Goal: Information Seeking & Learning: Learn about a topic

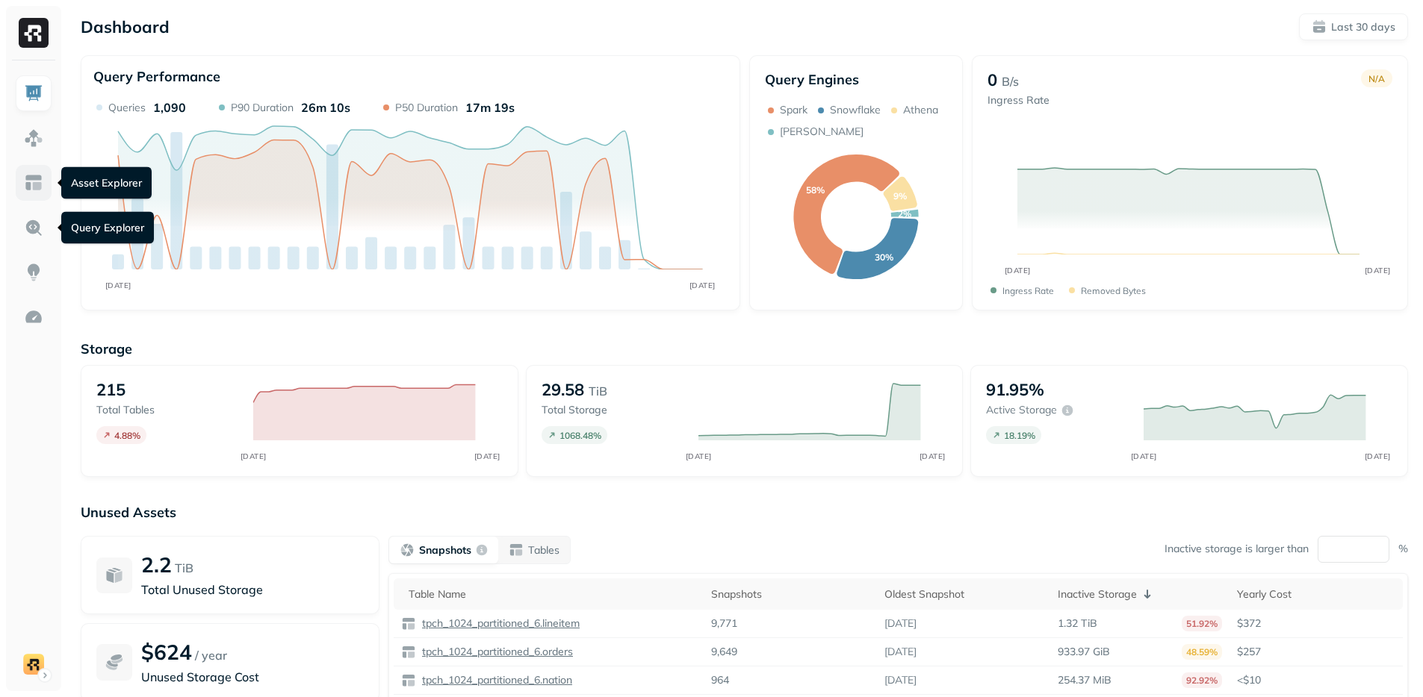
click at [24, 184] on img at bounding box center [33, 182] width 19 height 19
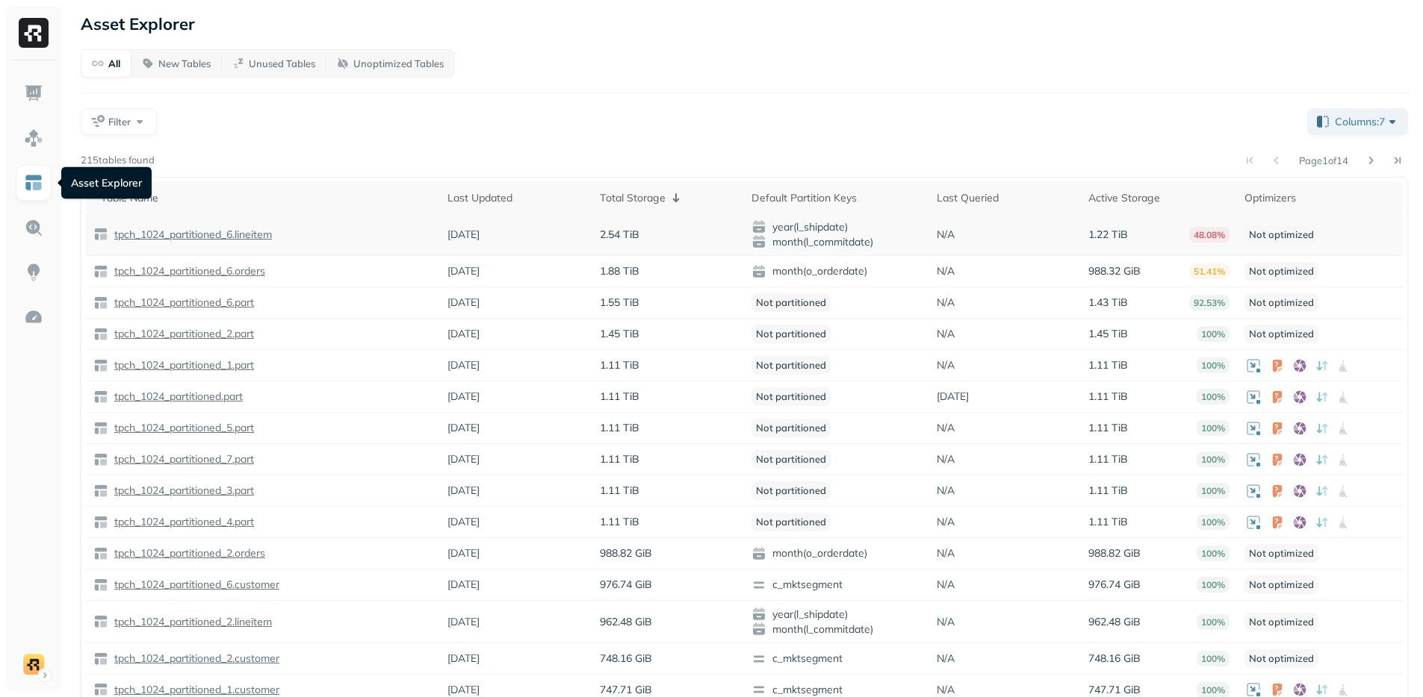
click at [134, 214] on td "tpch_1024_partitioned_6.lineitem" at bounding box center [263, 235] width 354 height 43
click at [151, 228] on p "tpch_1024_partitioned_6.lineitem" at bounding box center [191, 235] width 161 height 14
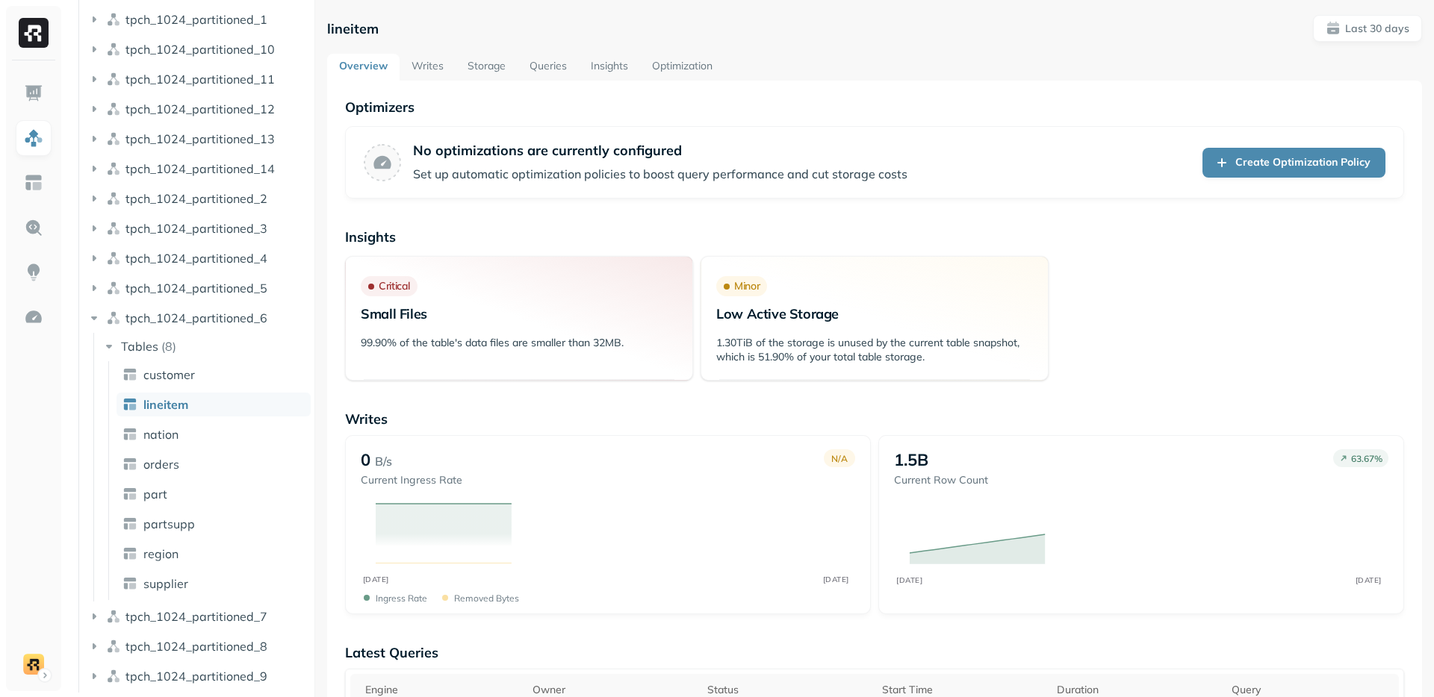
scroll to position [411, 0]
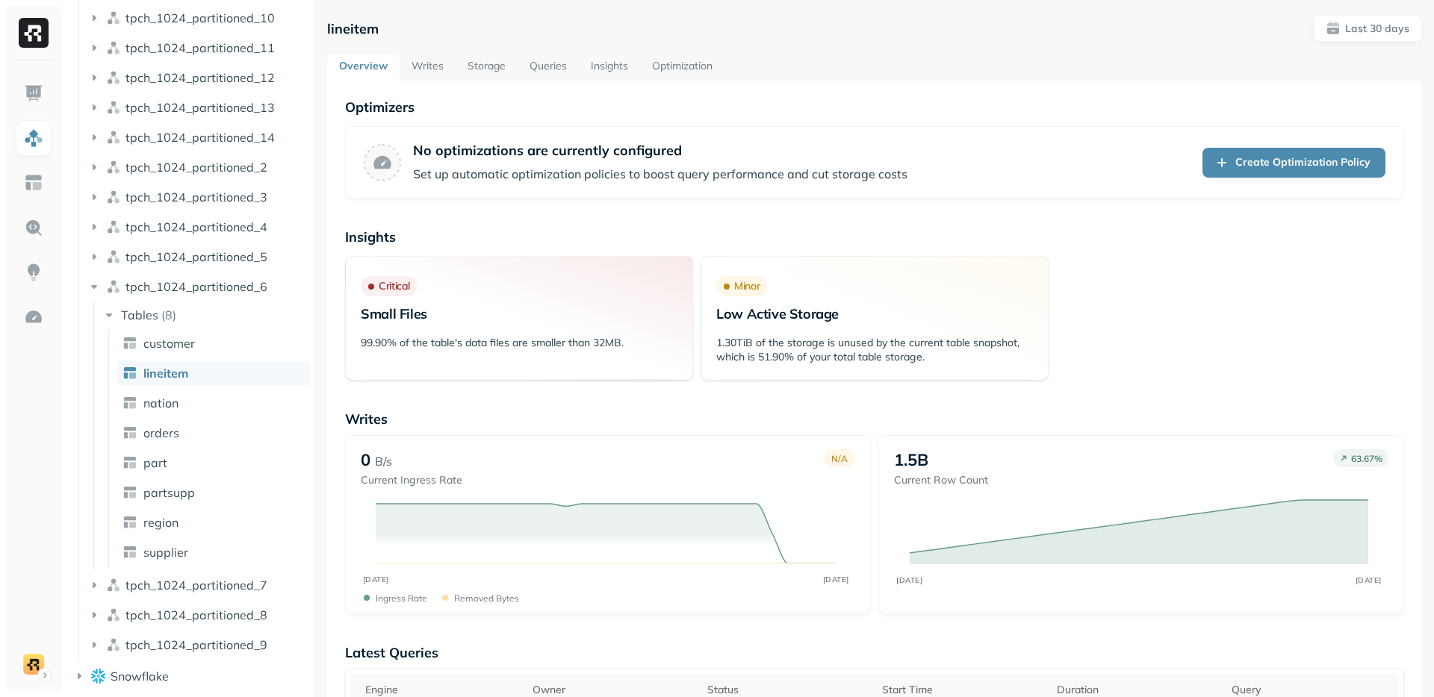
click at [600, 65] on link "Insights" at bounding box center [609, 67] width 61 height 27
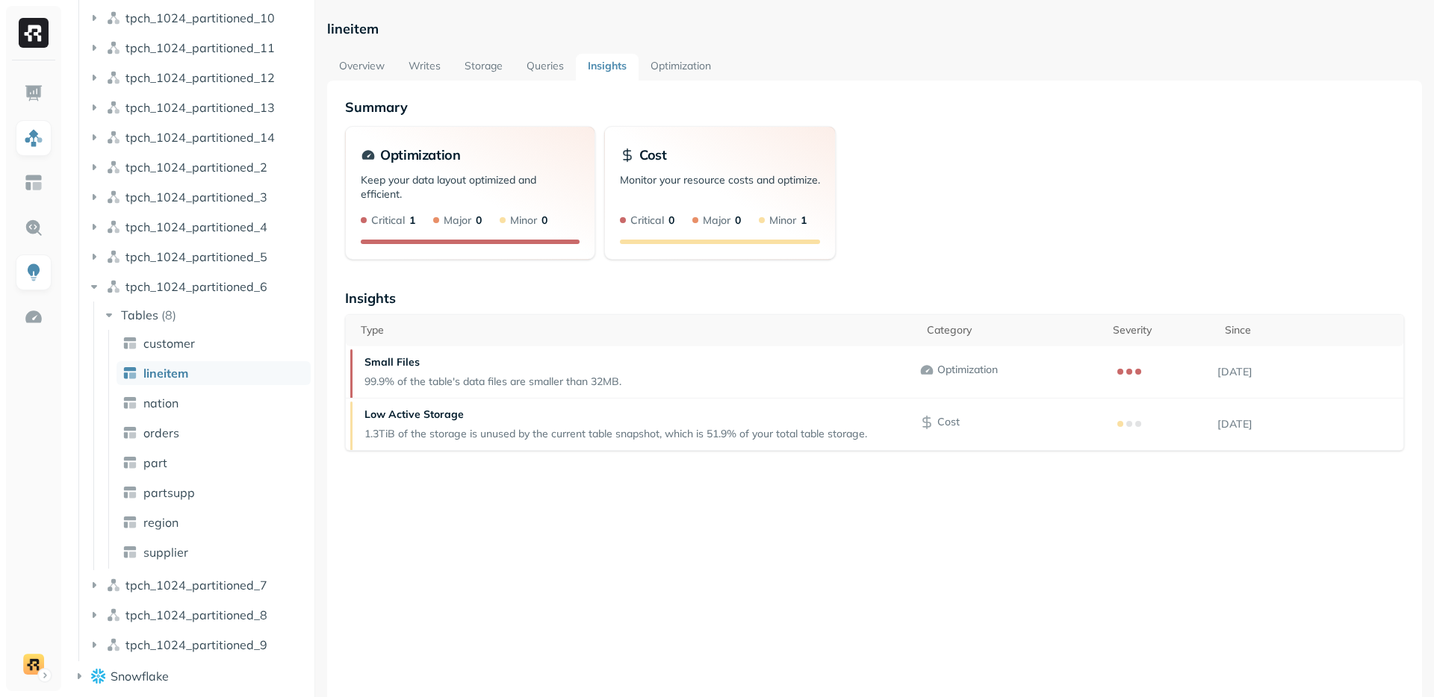
click at [614, 97] on div "Summary Optimization Keep your data layout optimized and efficient. Critical 1 …" at bounding box center [874, 429] width 1095 height 697
click at [371, 71] on link "Overview" at bounding box center [361, 67] width 69 height 27
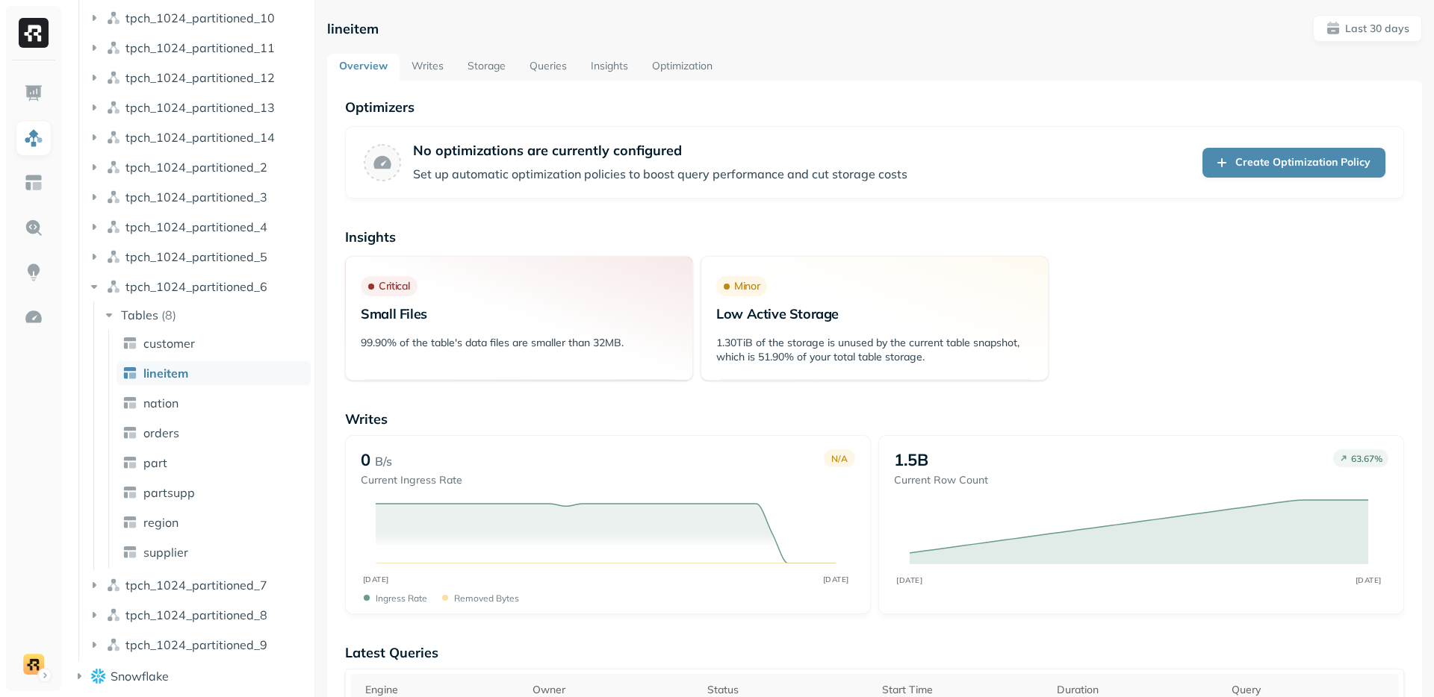
click at [429, 75] on link "Writes" at bounding box center [428, 67] width 56 height 27
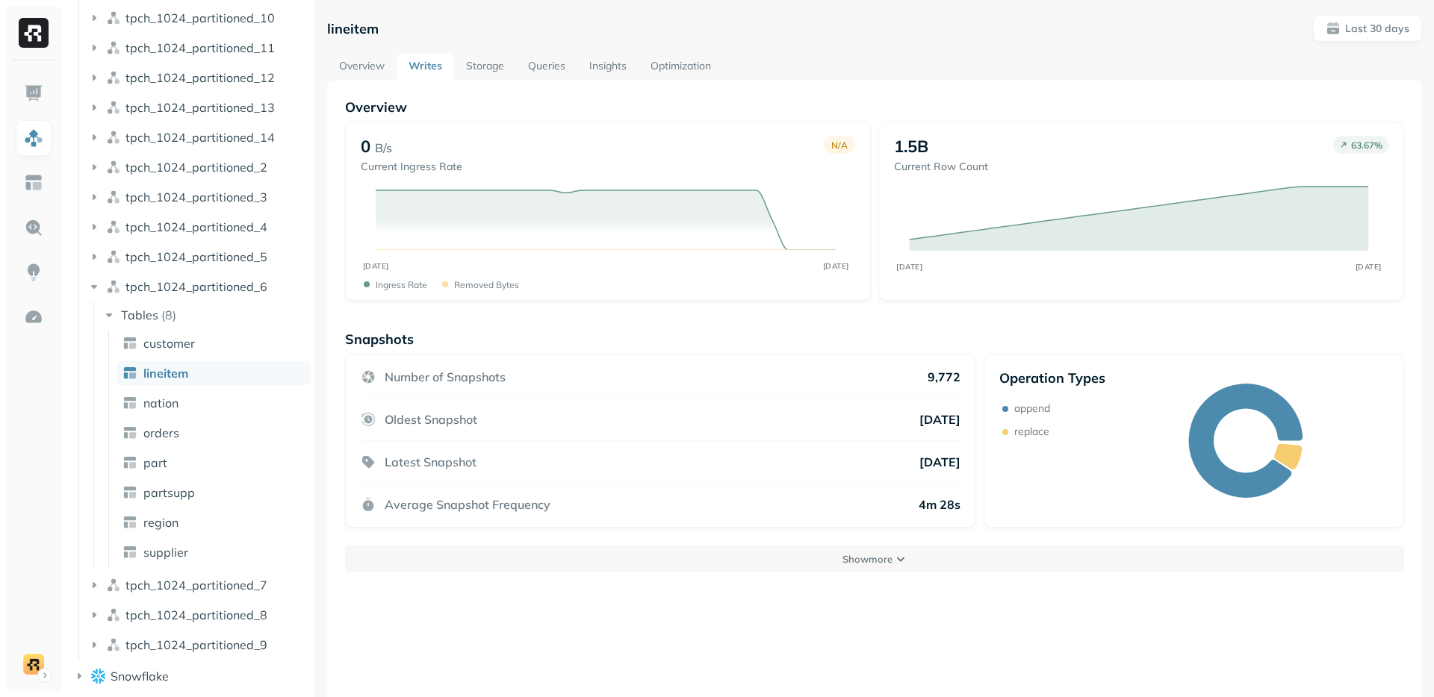
click at [480, 69] on link "Storage" at bounding box center [485, 67] width 62 height 27
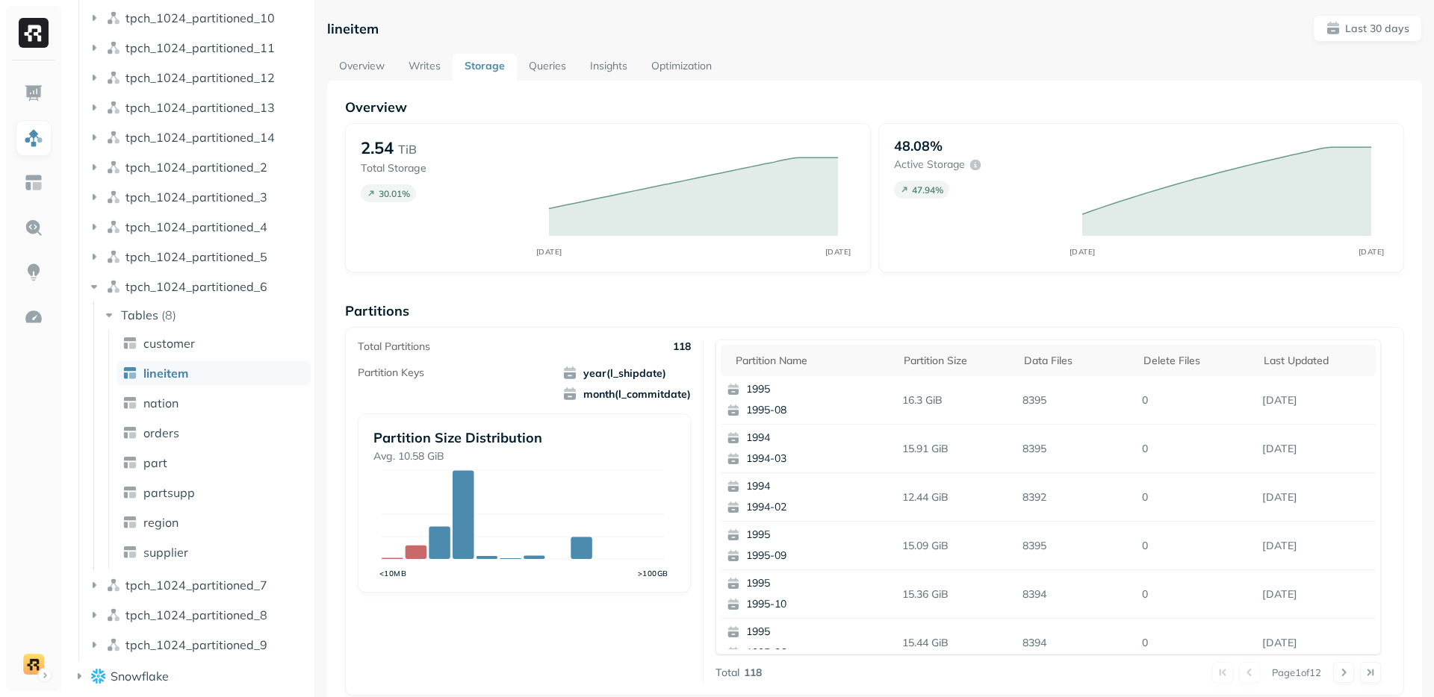
click at [556, 72] on link "Queries" at bounding box center [547, 67] width 61 height 27
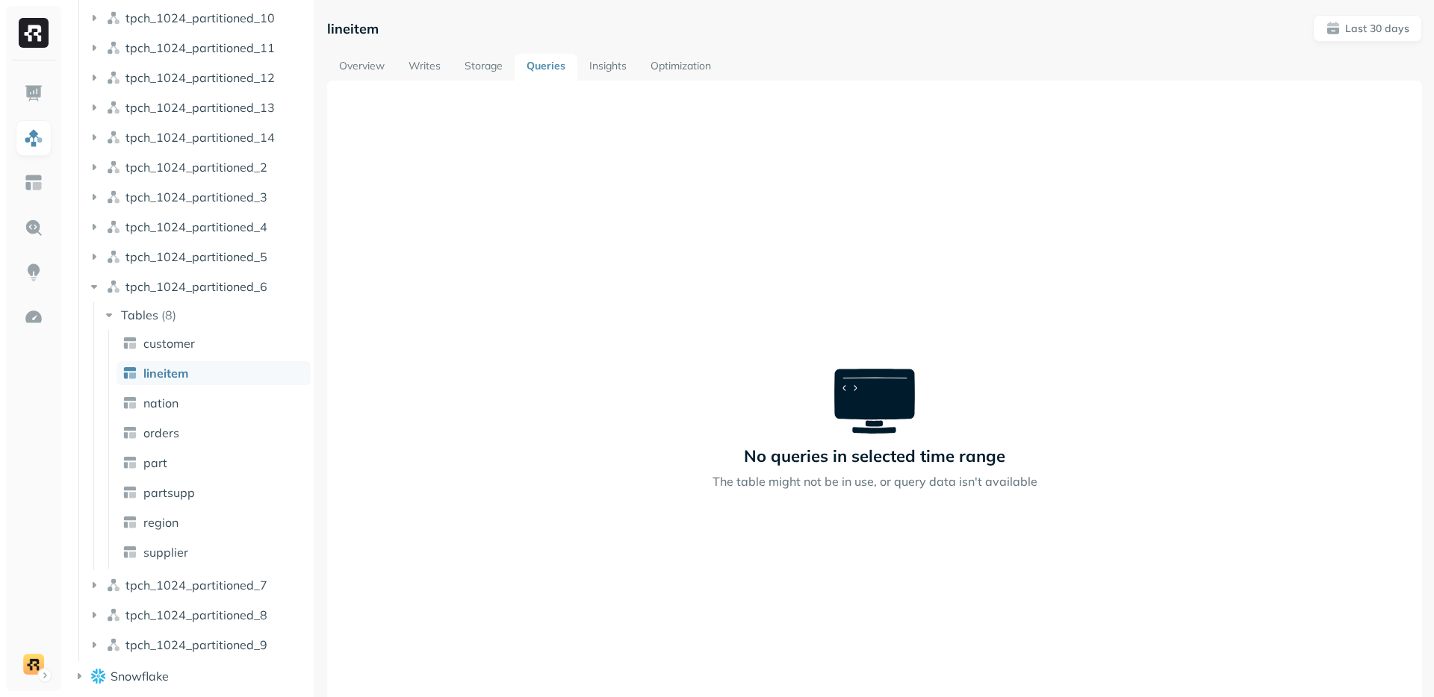
click at [753, 105] on div "No queries in selected time range The table might not be in use, or query data …" at bounding box center [874, 429] width 1095 height 697
drag, startPoint x: 766, startPoint y: 72, endPoint x: 643, endPoint y: 70, distance: 123.2
click at [643, 70] on div "Overview Writes Storage Queries Insights Optimization" at bounding box center [874, 67] width 1095 height 27
click at [661, 117] on div "No queries in selected time range The table might not be in use, or query data …" at bounding box center [874, 429] width 1095 height 697
drag, startPoint x: 773, startPoint y: 59, endPoint x: 645, endPoint y: 69, distance: 128.1
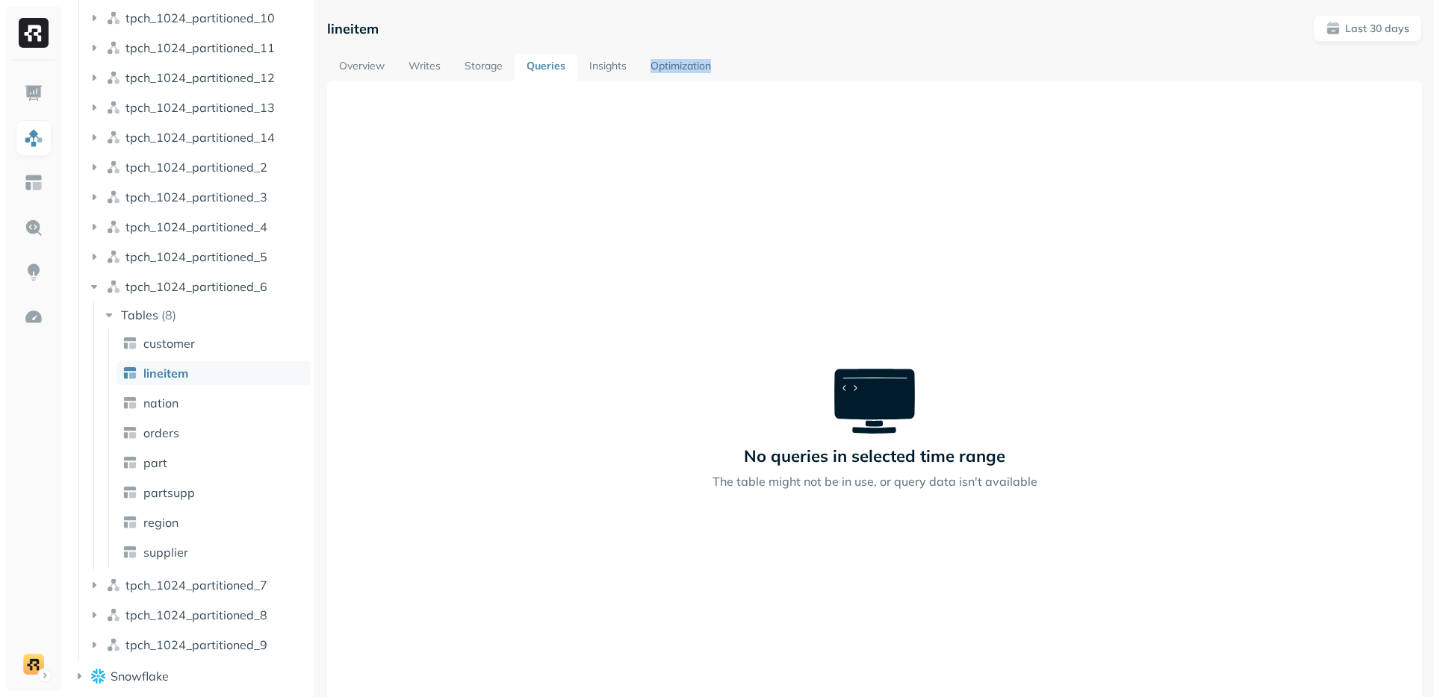
click at [645, 69] on div "Overview Writes Storage Queries Insights Optimization" at bounding box center [874, 67] width 1095 height 27
click at [650, 98] on div "No queries in selected time range The table might not be in use, or query data …" at bounding box center [874, 429] width 1095 height 697
drag, startPoint x: 753, startPoint y: 70, endPoint x: 653, endPoint y: 70, distance: 100.1
click at [653, 70] on div "Overview Writes Storage Queries Insights Optimization" at bounding box center [874, 67] width 1095 height 27
click at [653, 100] on div "No queries in selected time range The table might not be in use, or query data …" at bounding box center [874, 429] width 1095 height 697
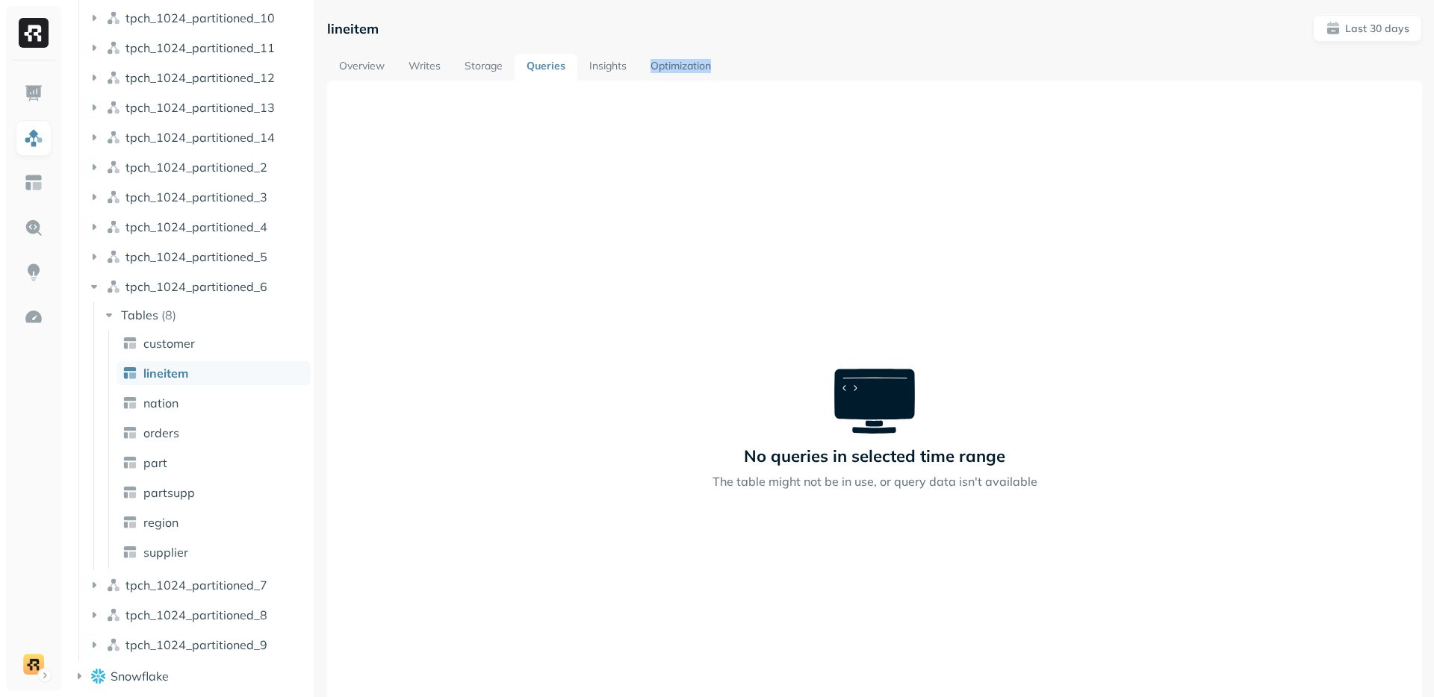
drag, startPoint x: 756, startPoint y: 71, endPoint x: 647, endPoint y: 63, distance: 108.5
click at [647, 63] on div "Overview Writes Storage Queries Insights Optimization" at bounding box center [874, 67] width 1095 height 27
click at [641, 128] on div "No queries in selected time range The table might not be in use, or query data …" at bounding box center [874, 429] width 1095 height 697
click at [765, 67] on div "Overview Writes Storage Queries Insights Optimization" at bounding box center [874, 67] width 1095 height 27
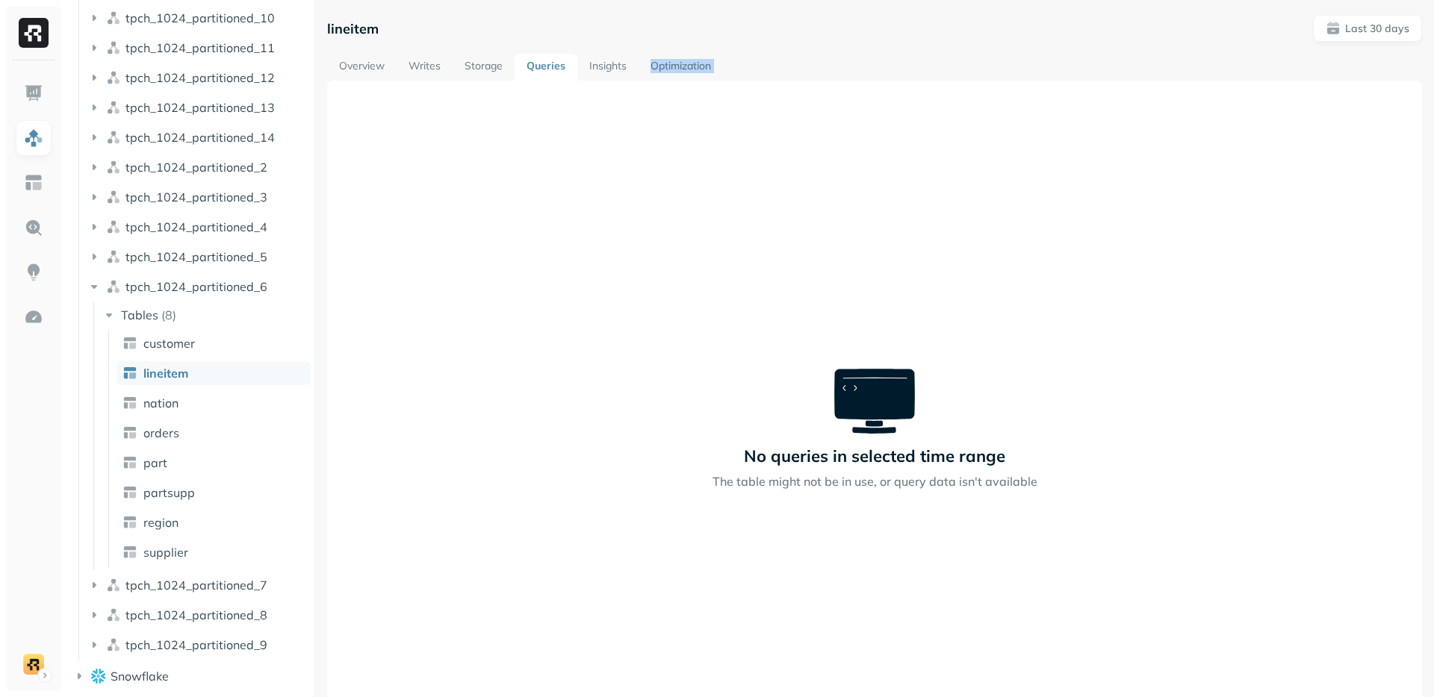
click at [765, 67] on div "Overview Writes Storage Queries Insights Optimization" at bounding box center [874, 67] width 1095 height 27
click at [756, 71] on div "Overview Writes Storage Queries Insights Optimization" at bounding box center [874, 67] width 1095 height 27
click at [748, 76] on div "Overview Writes Storage Queries Insights Optimization" at bounding box center [874, 67] width 1095 height 27
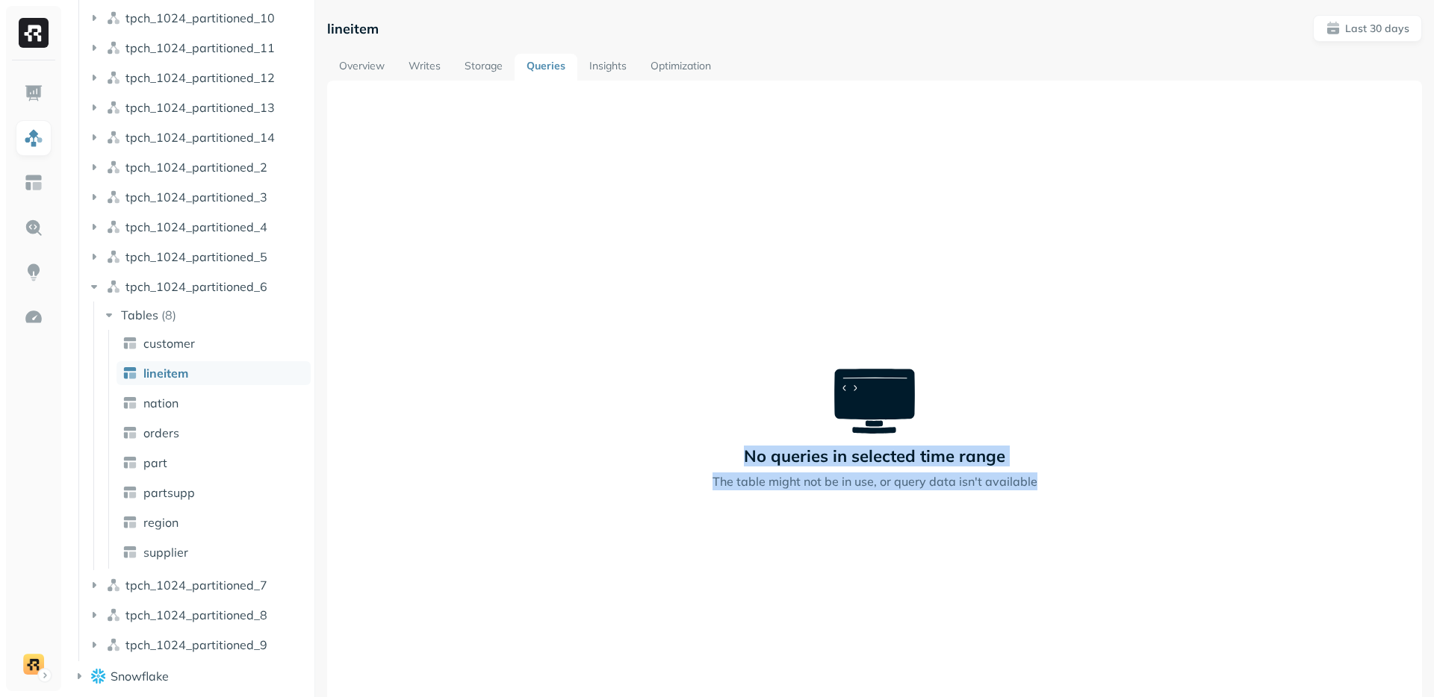
drag, startPoint x: 841, startPoint y: 478, endPoint x: 1151, endPoint y: 584, distance: 328.2
click at [1152, 585] on div "No queries in selected time range The table might not be in use, or query data …" at bounding box center [874, 429] width 1095 height 697
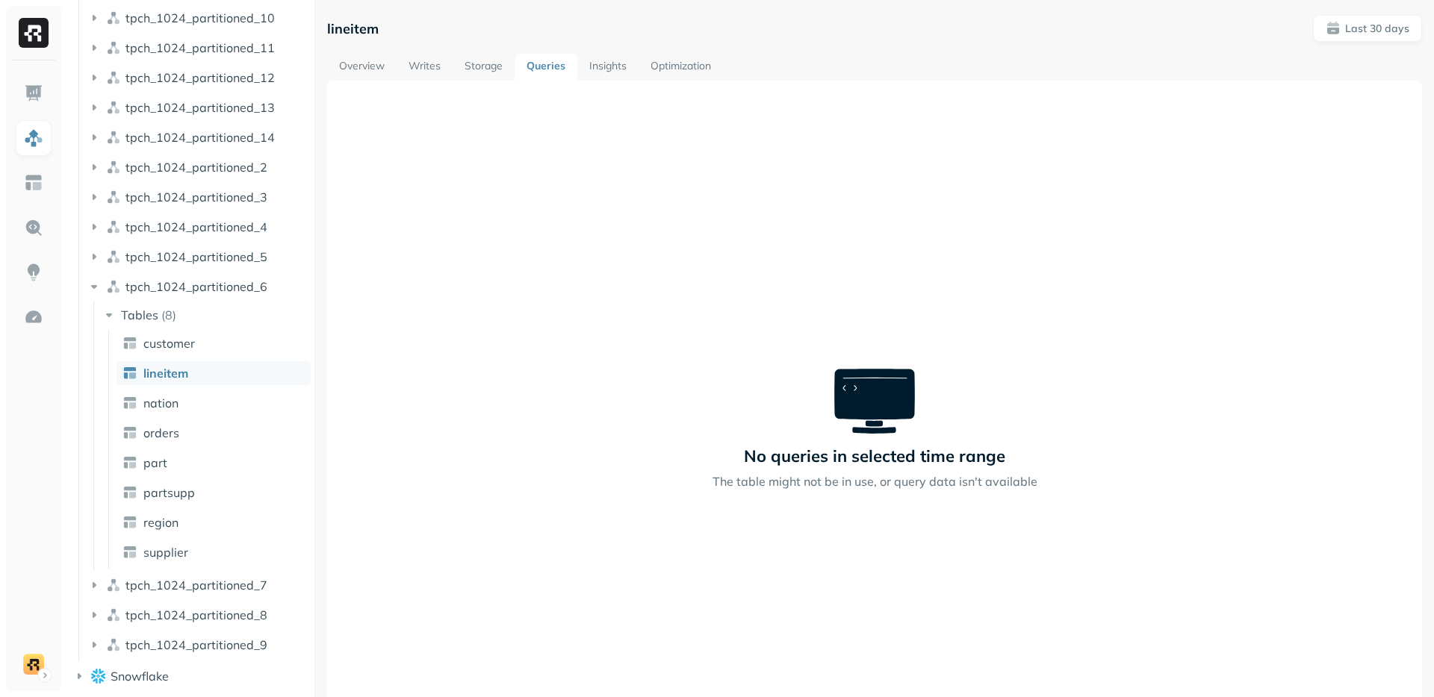
click at [1151, 584] on div "No queries in selected time range The table might not be in use, or query data …" at bounding box center [874, 429] width 1095 height 697
click at [699, 69] on link "Optimization" at bounding box center [680, 67] width 84 height 27
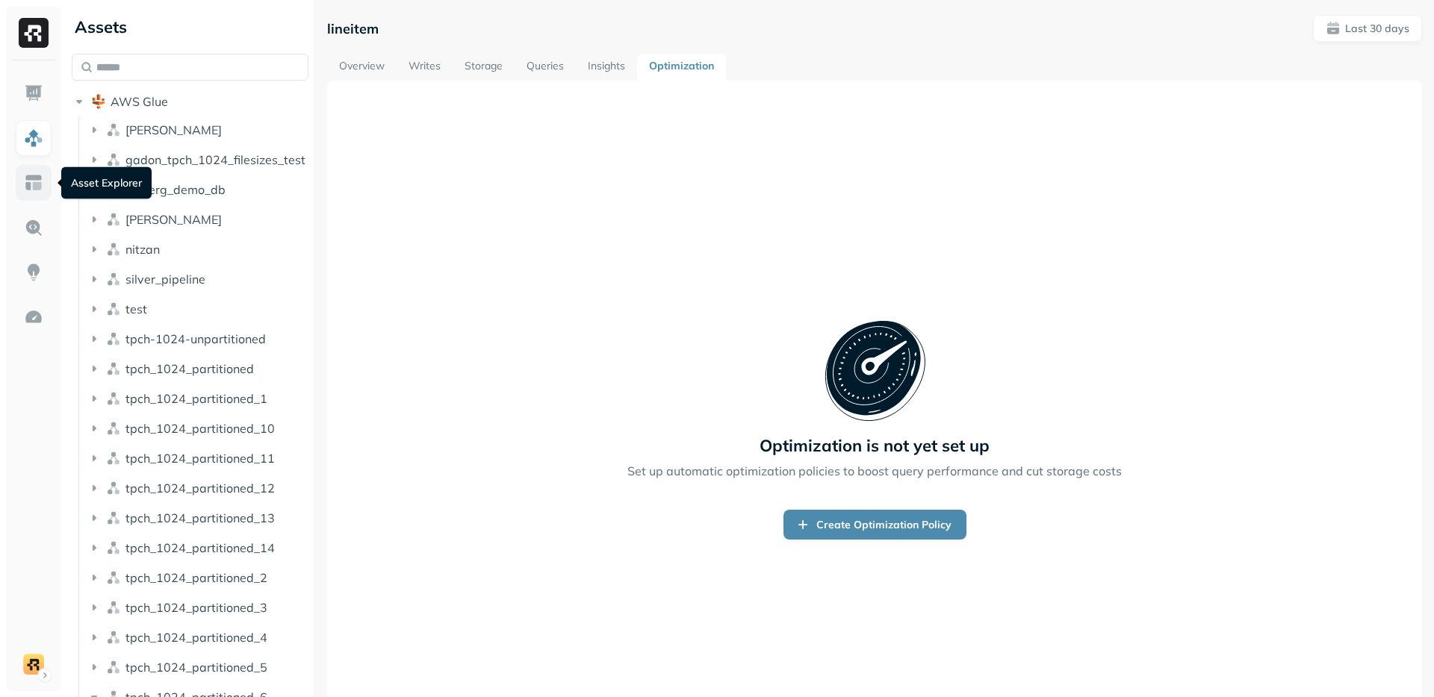
click at [44, 188] on link at bounding box center [34, 183] width 36 height 36
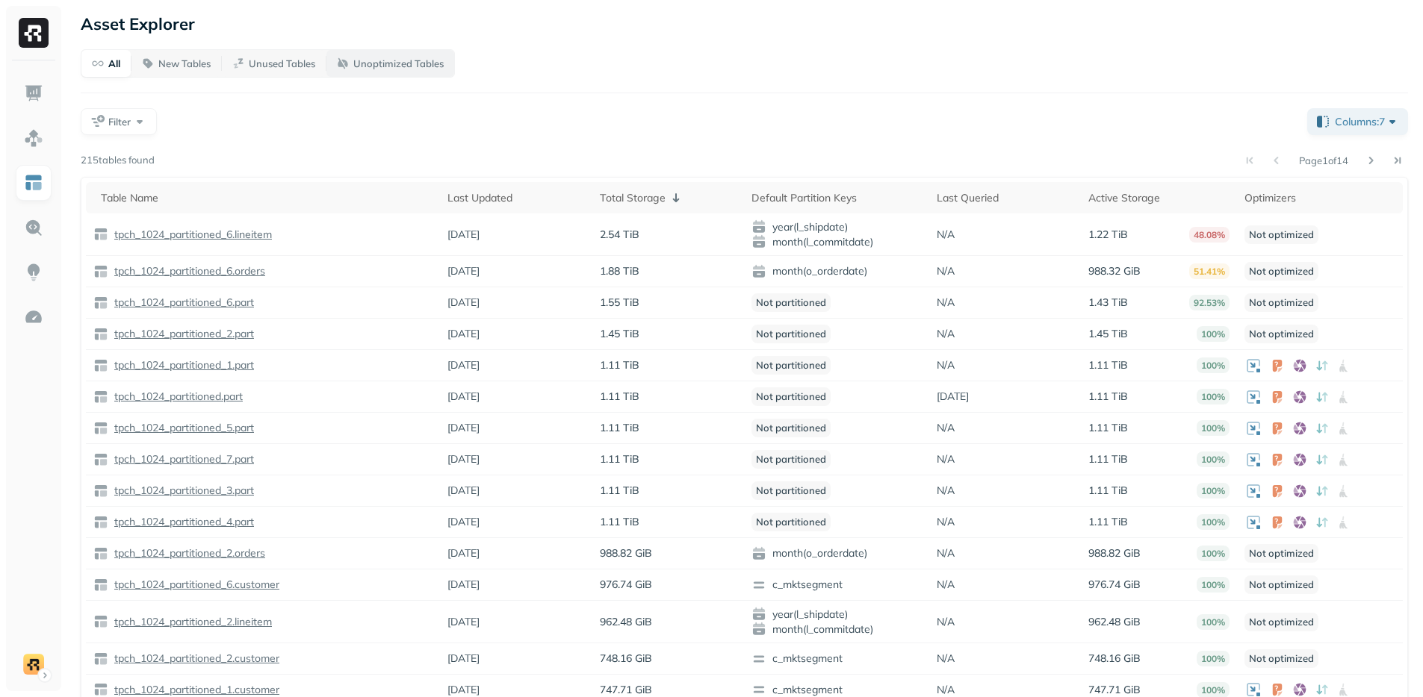
click at [400, 61] on p "Unoptimized Tables" at bounding box center [398, 64] width 90 height 14
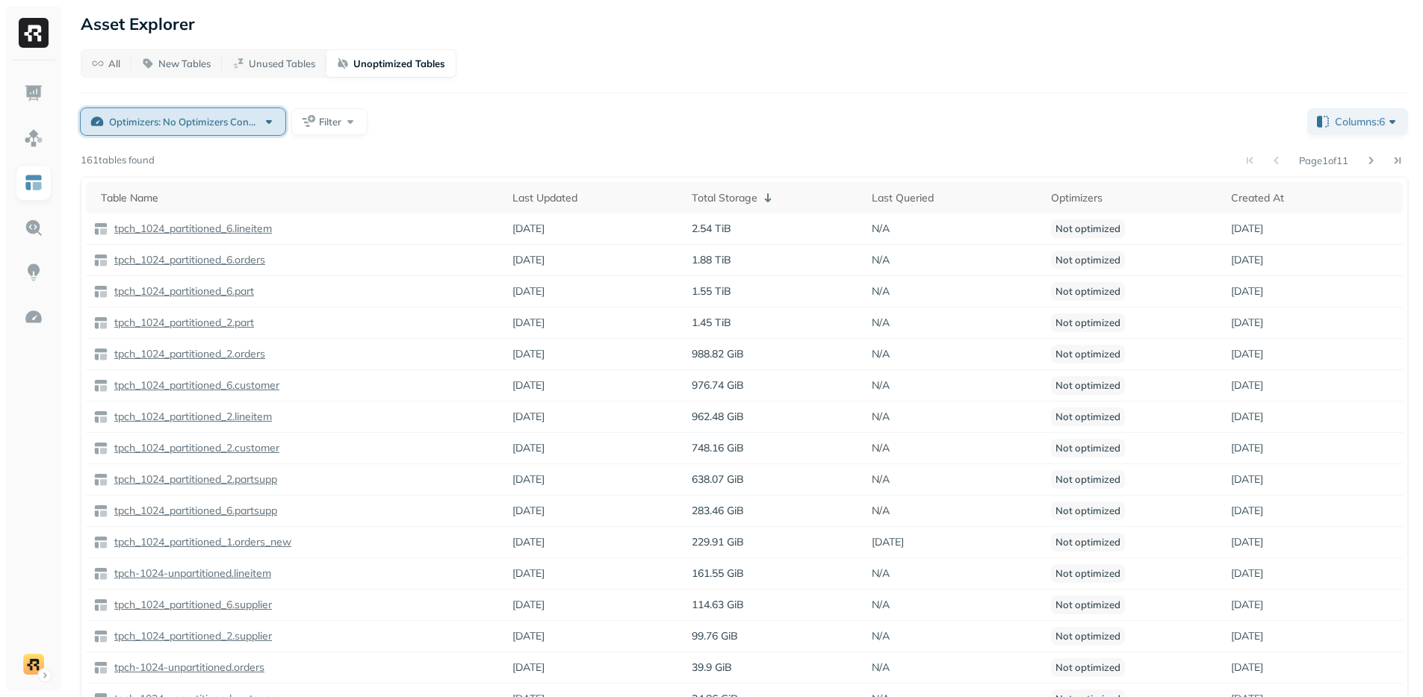
click at [153, 116] on span "Optimizers: No Optimizers Configured" at bounding box center [183, 122] width 149 height 14
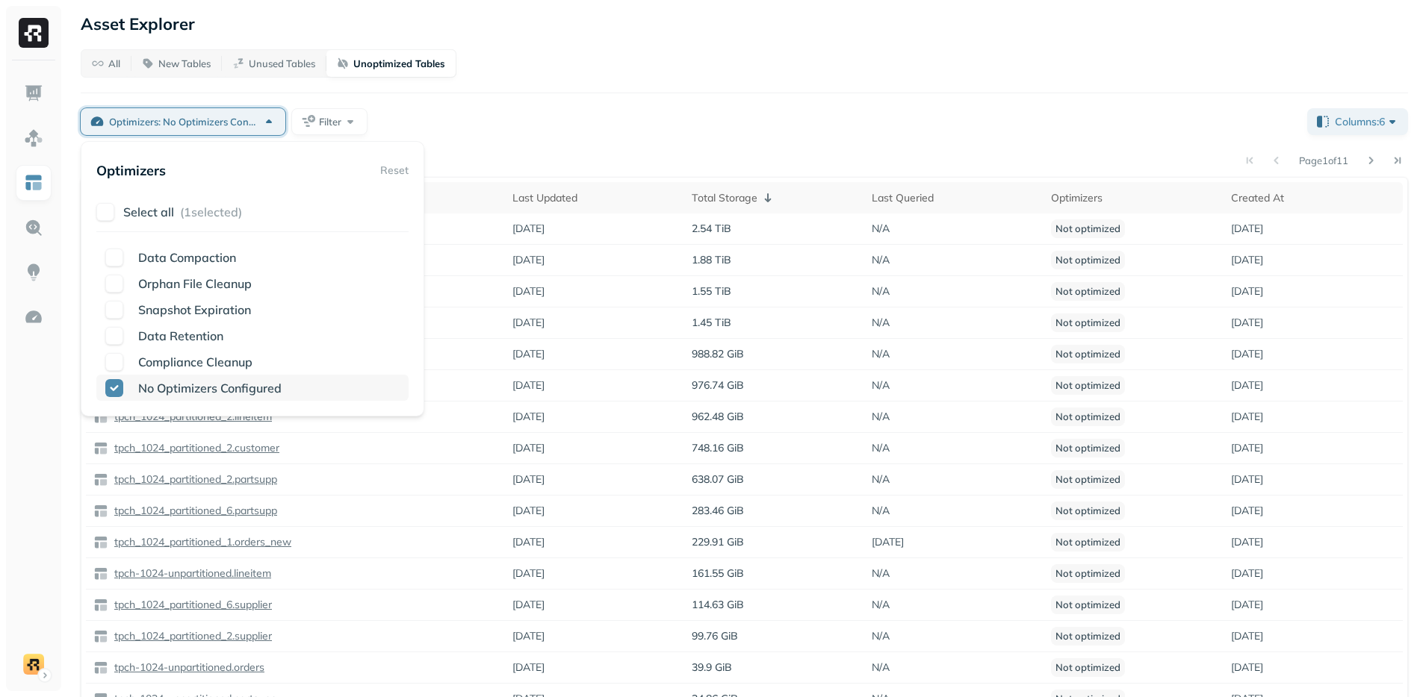
click at [111, 386] on button "button" at bounding box center [114, 388] width 18 height 18
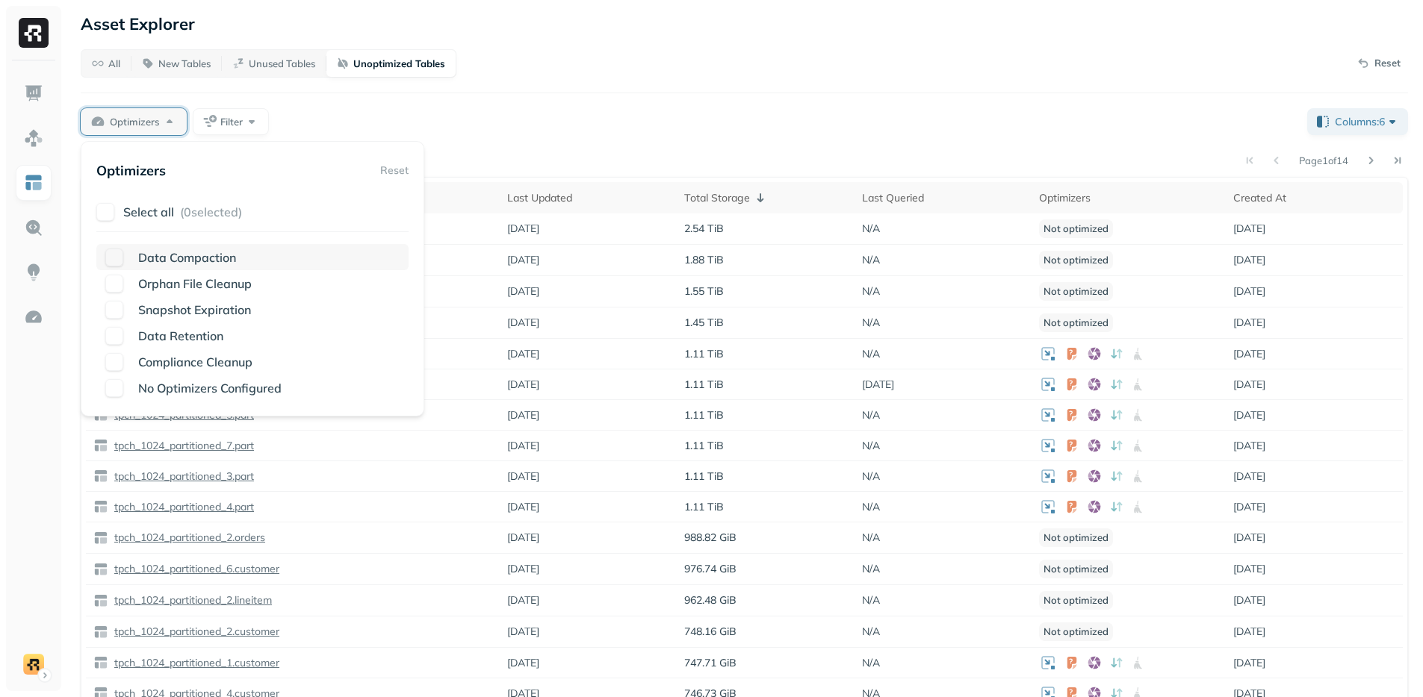
click at [116, 262] on button "button" at bounding box center [114, 258] width 18 height 18
click at [705, 125] on div "Optimizers: Data Compaction Filter" at bounding box center [688, 121] width 1214 height 27
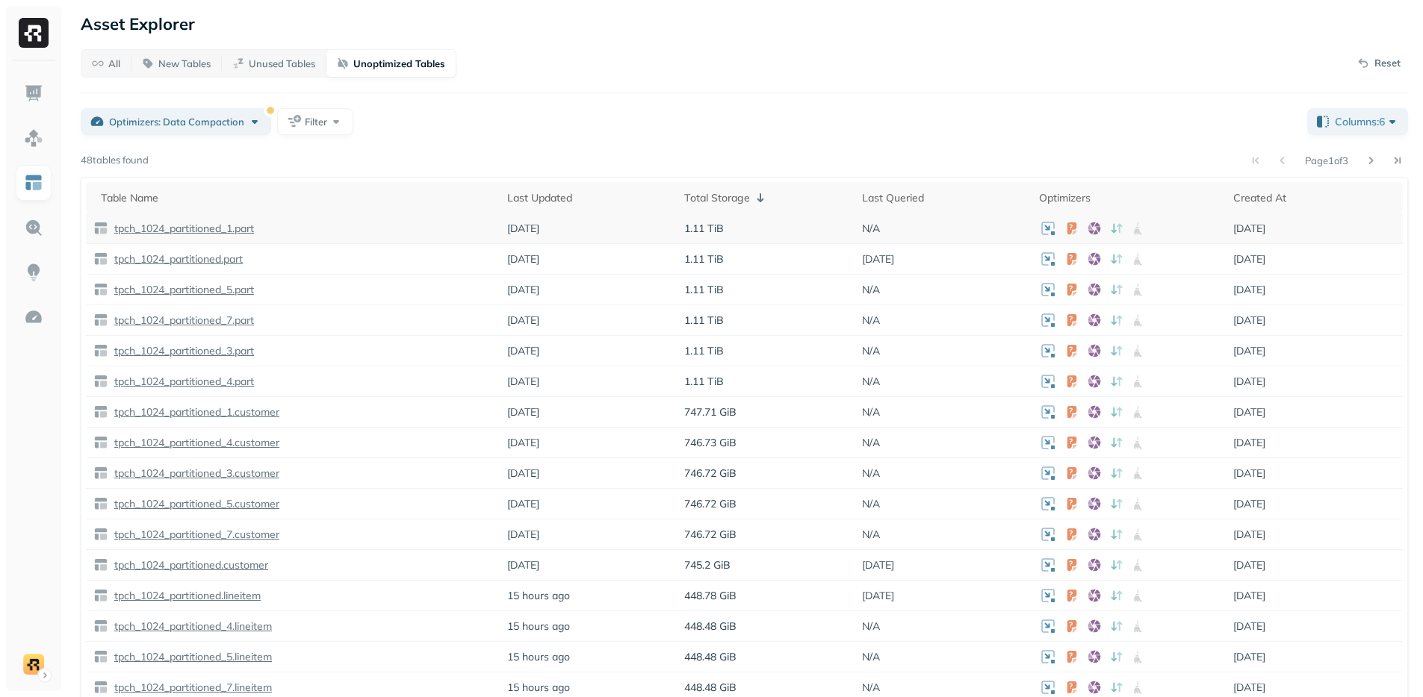
click at [223, 229] on p "tpch_1024_partitioned_1.part" at bounding box center [182, 229] width 143 height 14
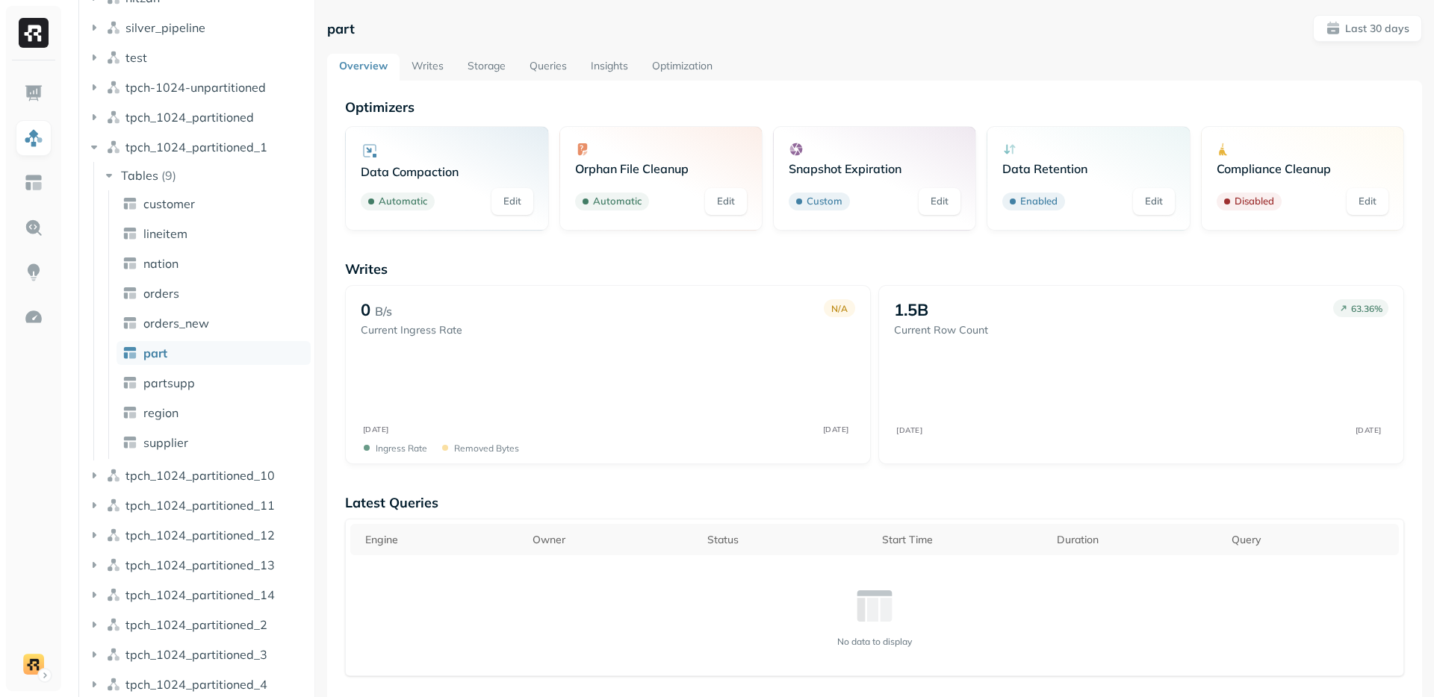
scroll to position [256, 0]
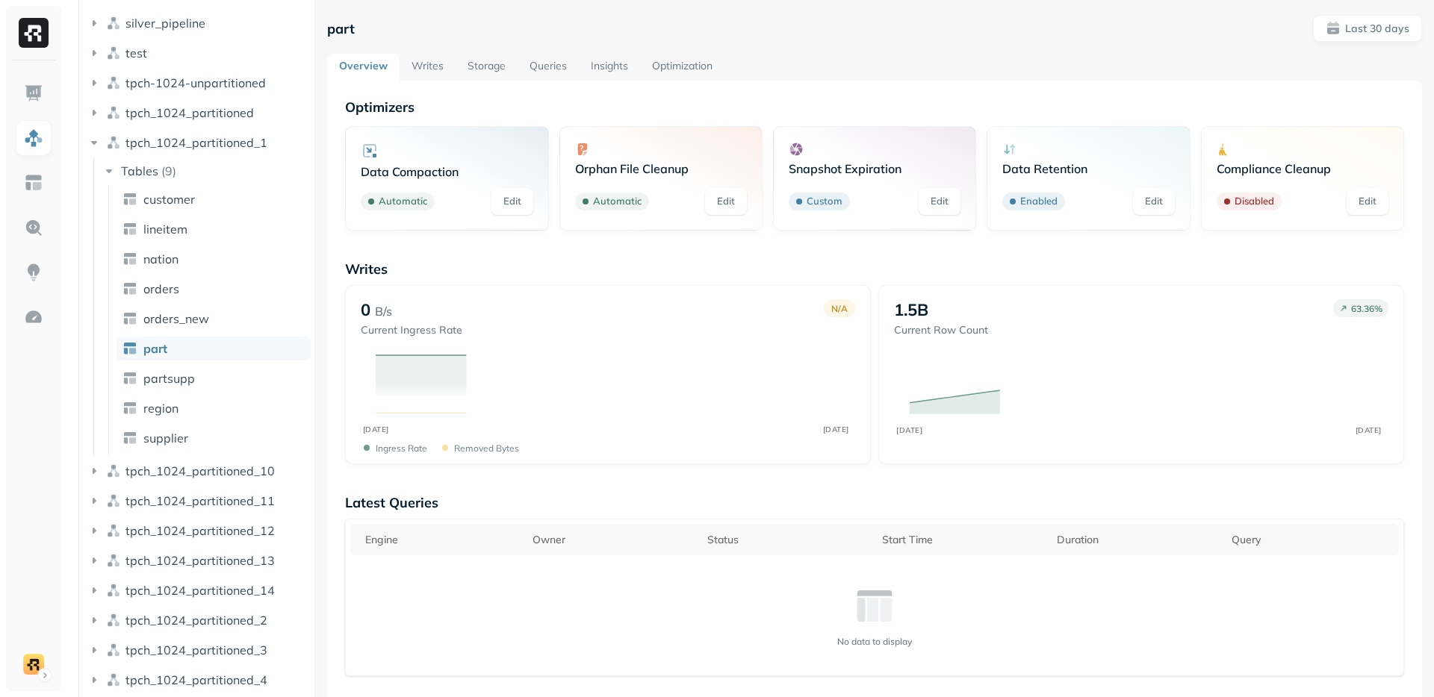
click at [689, 67] on link "Optimization" at bounding box center [682, 67] width 84 height 27
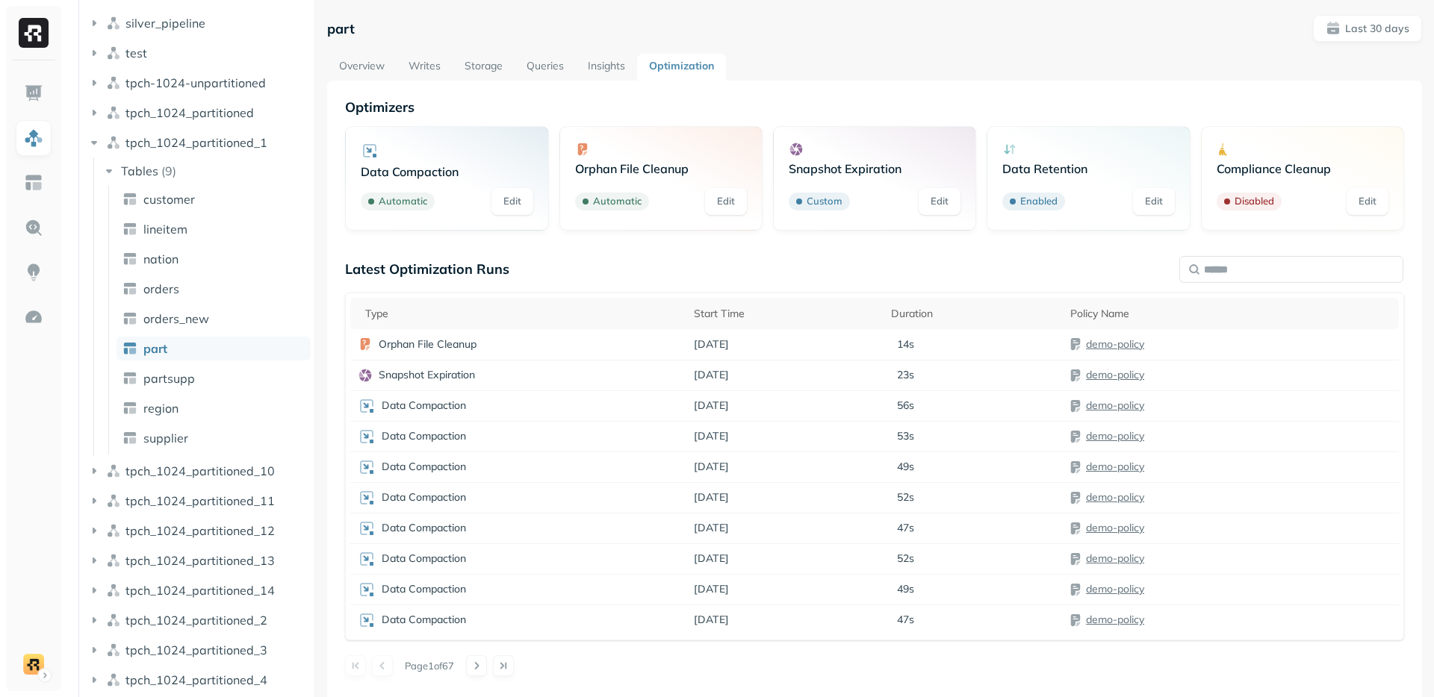
click at [364, 266] on p "Latest Optimization Runs" at bounding box center [427, 269] width 164 height 17
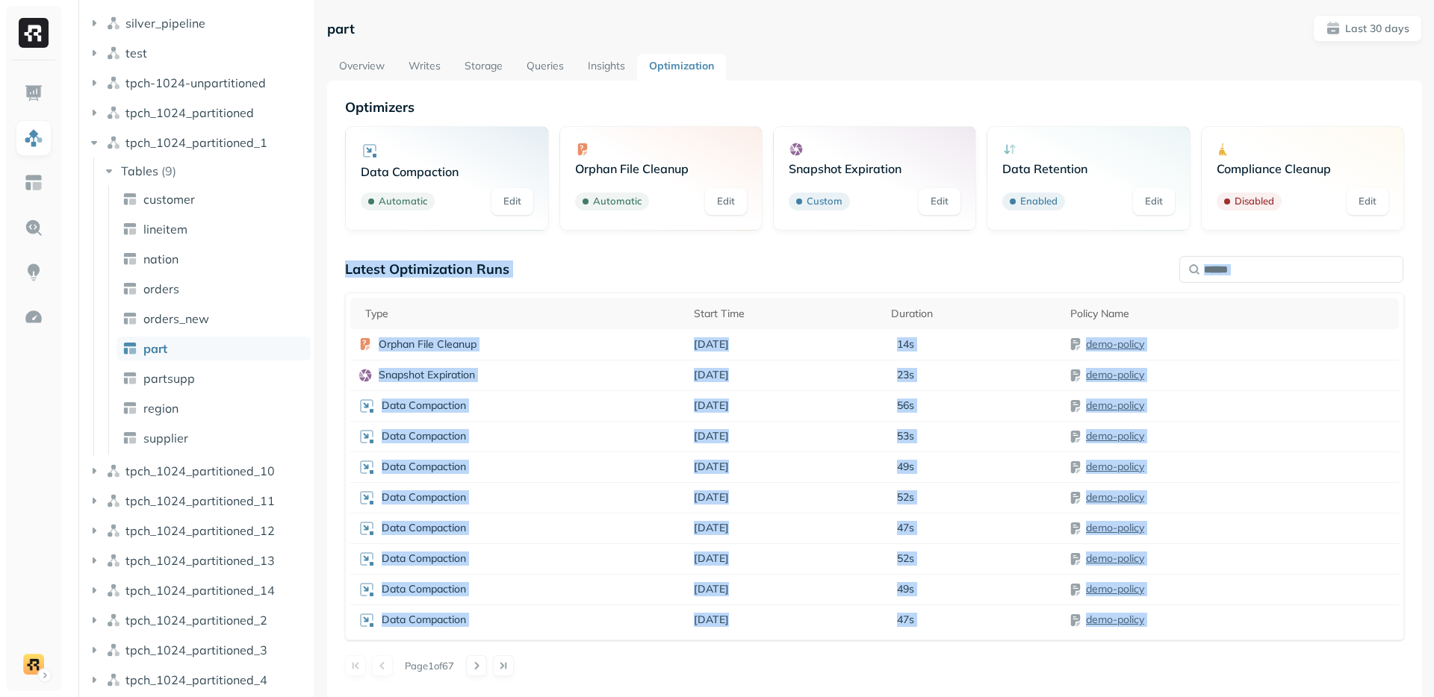
drag, startPoint x: 364, startPoint y: 266, endPoint x: 1246, endPoint y: 664, distance: 967.6
click at [1246, 664] on div "Latest Optimization Runs Type Start Time Duration Policy Name Orphan File Clean…" at bounding box center [874, 469] width 1059 height 416
click at [1246, 664] on div "Page 1 of 67" at bounding box center [874, 666] width 1059 height 21
drag, startPoint x: 1247, startPoint y: 663, endPoint x: 528, endPoint y: 273, distance: 818.3
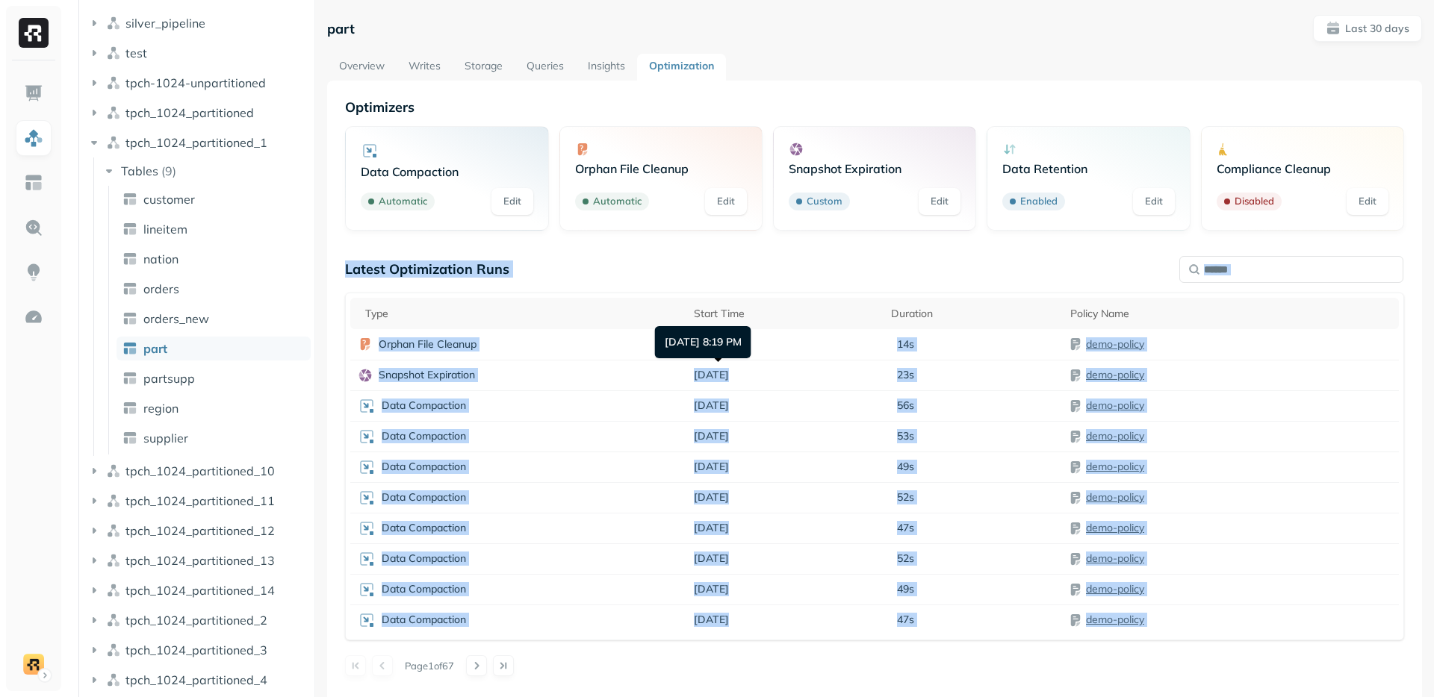
click at [536, 277] on div "Latest Optimization Runs Type Start Time Duration Policy Name Orphan File Clean…" at bounding box center [874, 469] width 1059 height 416
click at [524, 270] on div "Latest Optimization Runs" at bounding box center [874, 269] width 1059 height 17
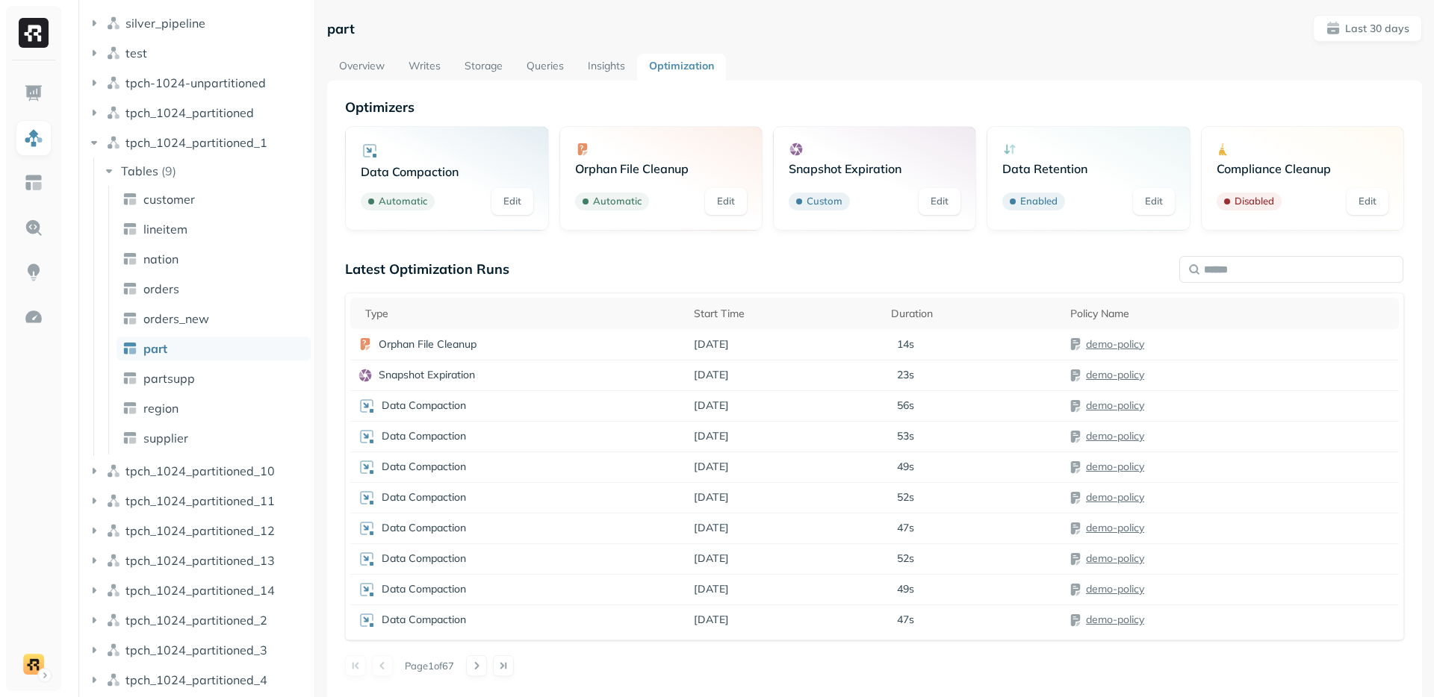
click at [524, 270] on div "Latest Optimization Runs" at bounding box center [874, 269] width 1059 height 17
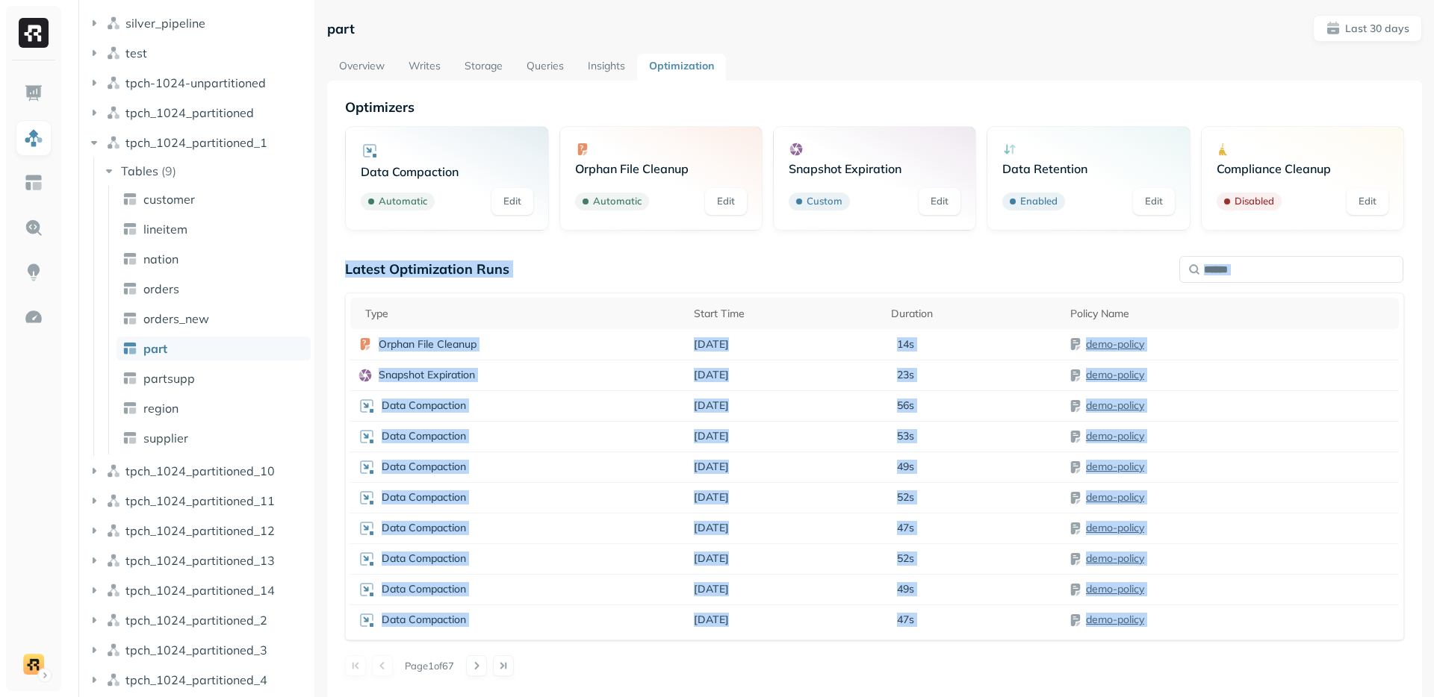
drag, startPoint x: 524, startPoint y: 270, endPoint x: 1038, endPoint y: 641, distance: 633.8
click at [1038, 641] on div "Latest Optimization Runs Type Start Time Duration Policy Name Orphan File Clean…" at bounding box center [874, 469] width 1059 height 416
click at [1036, 658] on div "Page 1 of 67" at bounding box center [874, 666] width 1059 height 21
drag, startPoint x: 1036, startPoint y: 658, endPoint x: 977, endPoint y: 604, distance: 80.4
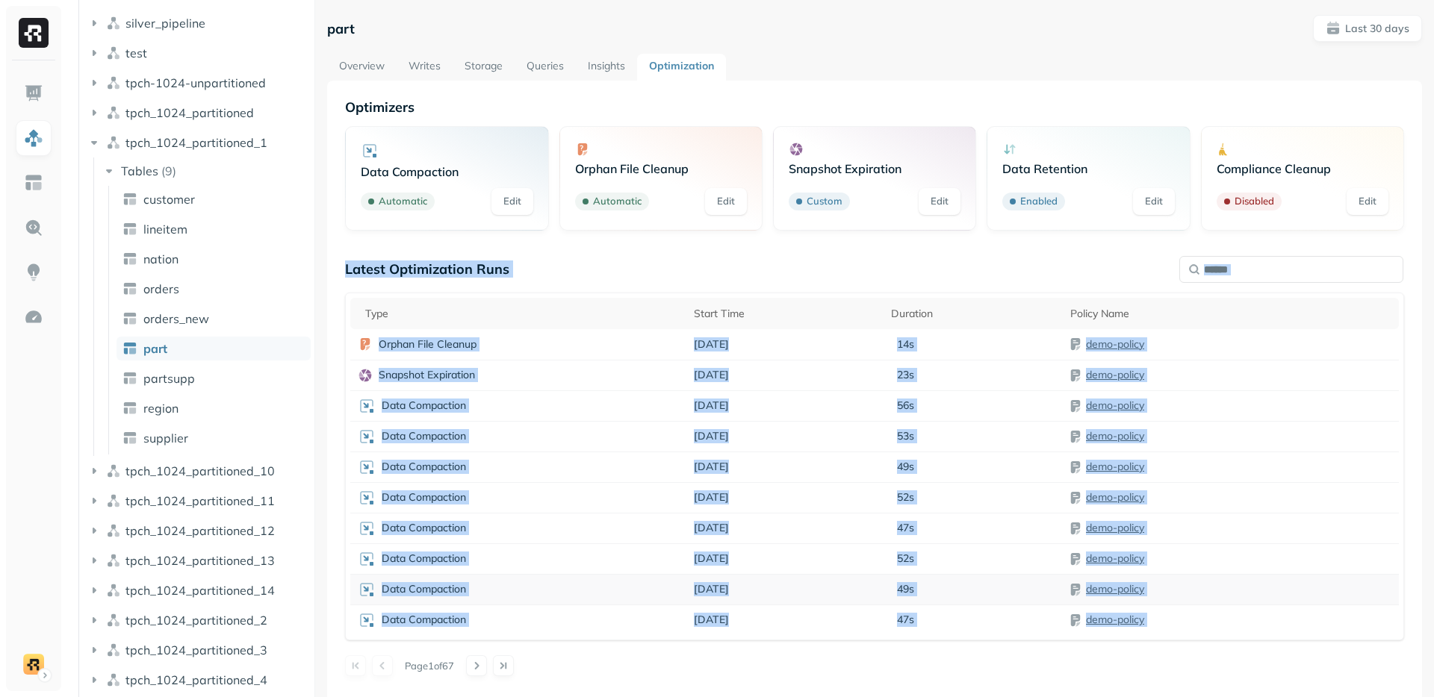
click at [992, 621] on div "Latest Optimization Runs Type Start Time Duration Policy Name Orphan File Clean…" at bounding box center [874, 469] width 1059 height 416
click at [369, 261] on p "Latest Optimization Runs" at bounding box center [427, 269] width 164 height 17
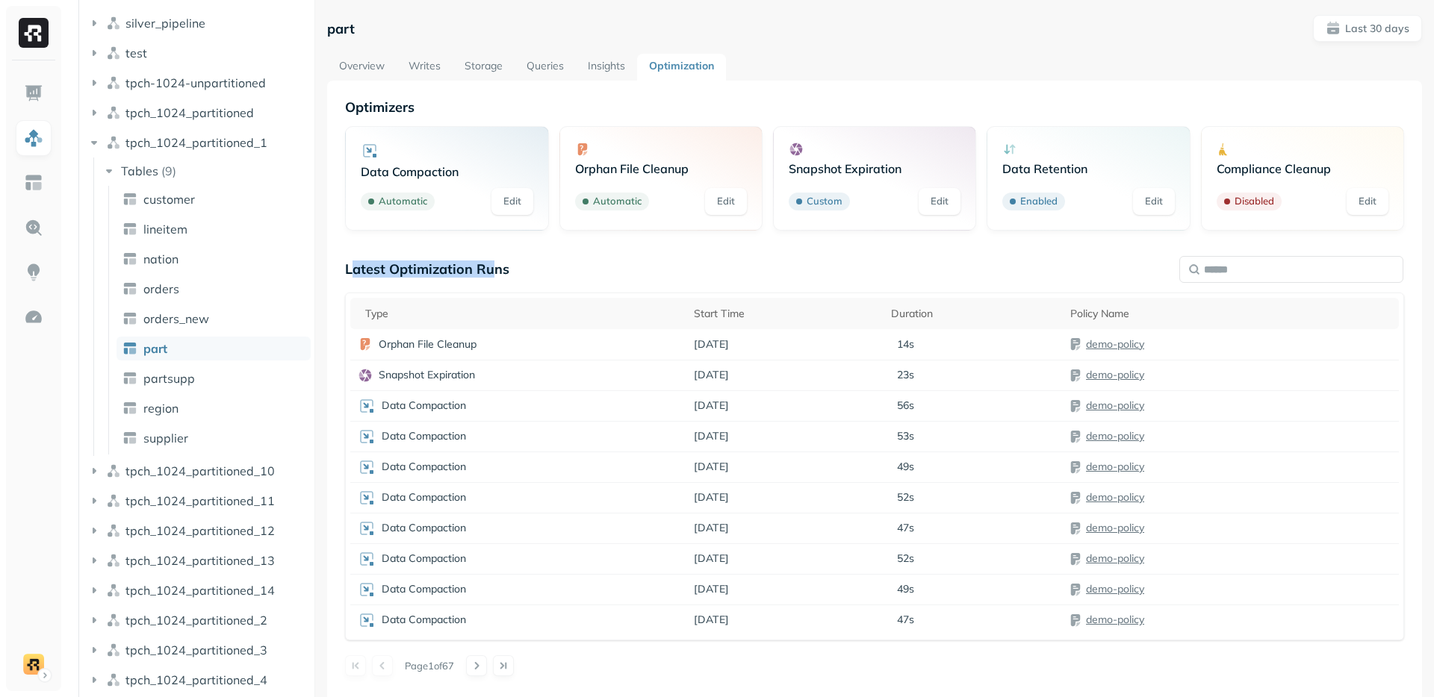
drag, startPoint x: 355, startPoint y: 267, endPoint x: 496, endPoint y: 274, distance: 140.6
click at [496, 274] on p "Latest Optimization Runs" at bounding box center [427, 269] width 164 height 17
click at [497, 273] on p "Latest Optimization Runs" at bounding box center [427, 269] width 164 height 17
drag, startPoint x: 499, startPoint y: 270, endPoint x: 357, endPoint y: 265, distance: 142.0
click at [357, 265] on p "Latest Optimization Runs" at bounding box center [427, 269] width 164 height 17
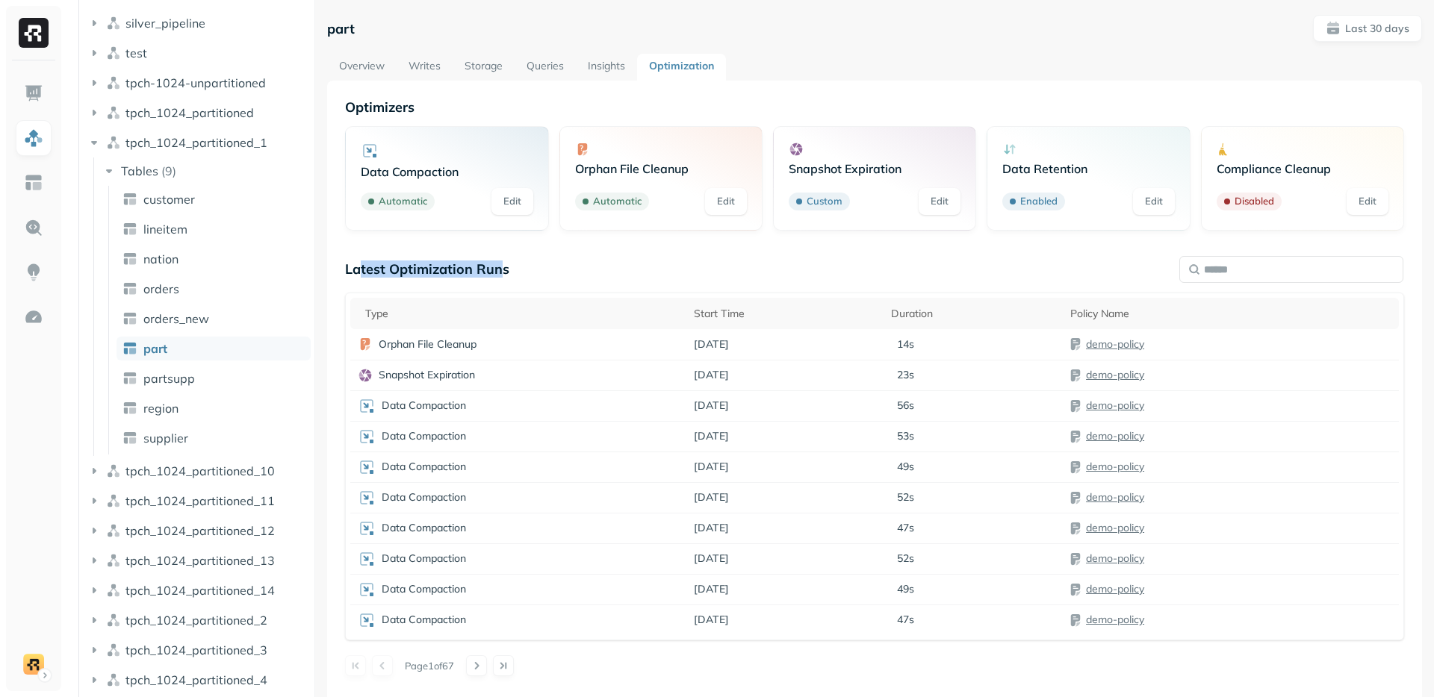
click at [357, 265] on p "Latest Optimization Runs" at bounding box center [427, 269] width 164 height 17
drag, startPoint x: 354, startPoint y: 266, endPoint x: 497, endPoint y: 270, distance: 143.4
click at [497, 270] on p "Latest Optimization Runs" at bounding box center [427, 269] width 164 height 17
click at [382, 129] on div "Data Compaction Automatic Edit" at bounding box center [446, 178] width 203 height 105
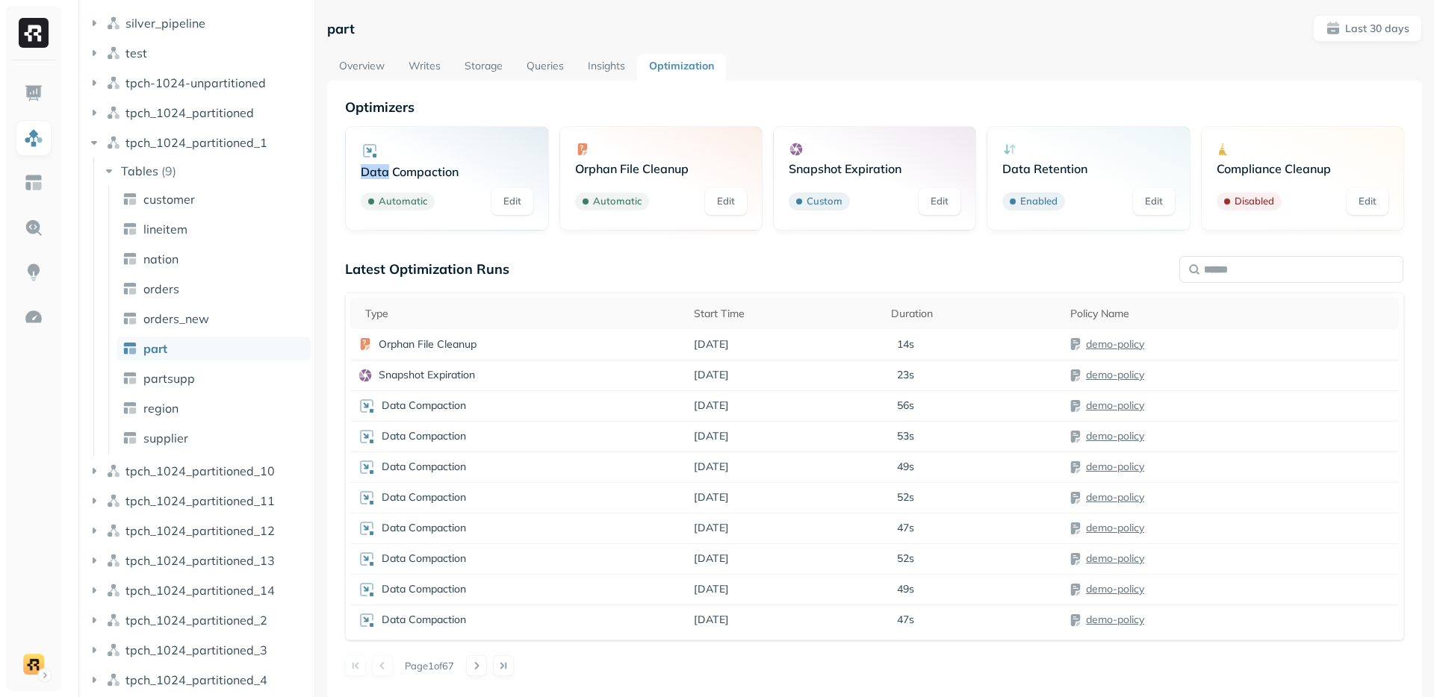
click at [382, 129] on div "Data Compaction Automatic Edit" at bounding box center [446, 178] width 203 height 105
drag, startPoint x: 382, startPoint y: 129, endPoint x: 815, endPoint y: 203, distance: 438.6
click at [815, 203] on div "Data Compaction Automatic Edit Orphan File Cleanup Automatic Edit Snapshot Expi…" at bounding box center [874, 178] width 1059 height 105
click at [980, 140] on div "Data Compaction Automatic Edit Orphan File Cleanup Automatic Edit Snapshot Expi…" at bounding box center [874, 178] width 1059 height 105
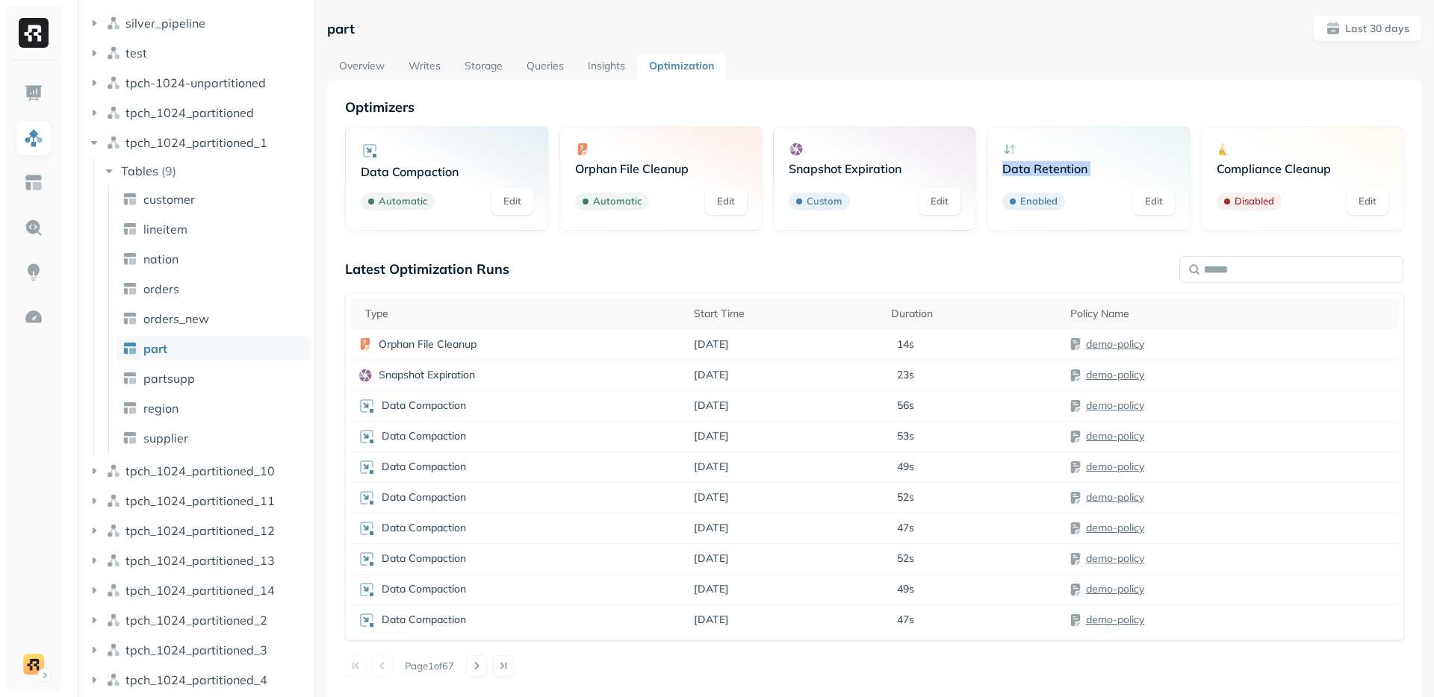
click at [980, 140] on div "Data Compaction Automatic Edit Orphan File Cleanup Automatic Edit Snapshot Expi…" at bounding box center [874, 178] width 1059 height 105
click at [1101, 134] on div "Data Retention Enabled Edit" at bounding box center [1087, 178] width 203 height 105
click at [1297, 121] on div "Optimizers Data Compaction Automatic Edit Orphan File Cleanup Automatic Edit Sn…" at bounding box center [874, 165] width 1059 height 132
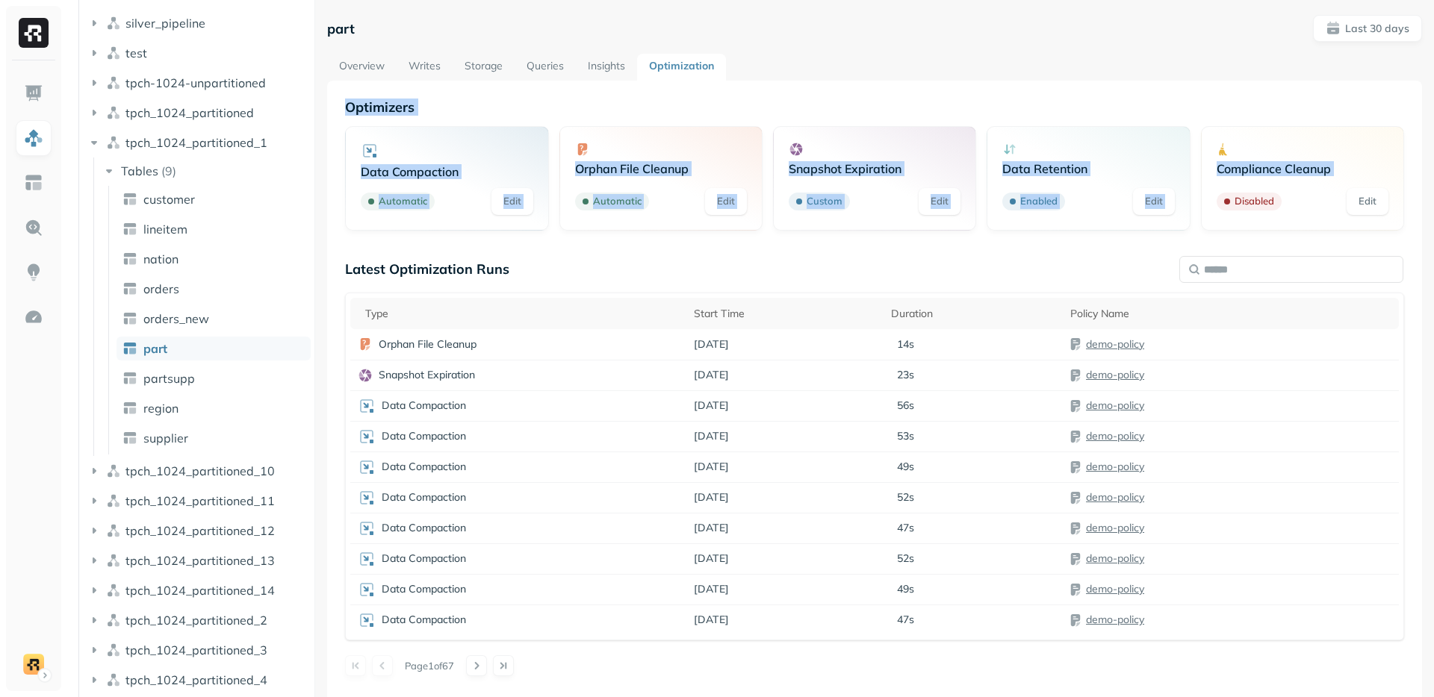
drag, startPoint x: 1297, startPoint y: 121, endPoint x: 329, endPoint y: 105, distance: 967.9
click at [329, 105] on div "Optimizers Data Compaction Automatic Edit Orphan File Cleanup Automatic Edit Sn…" at bounding box center [874, 429] width 1095 height 697
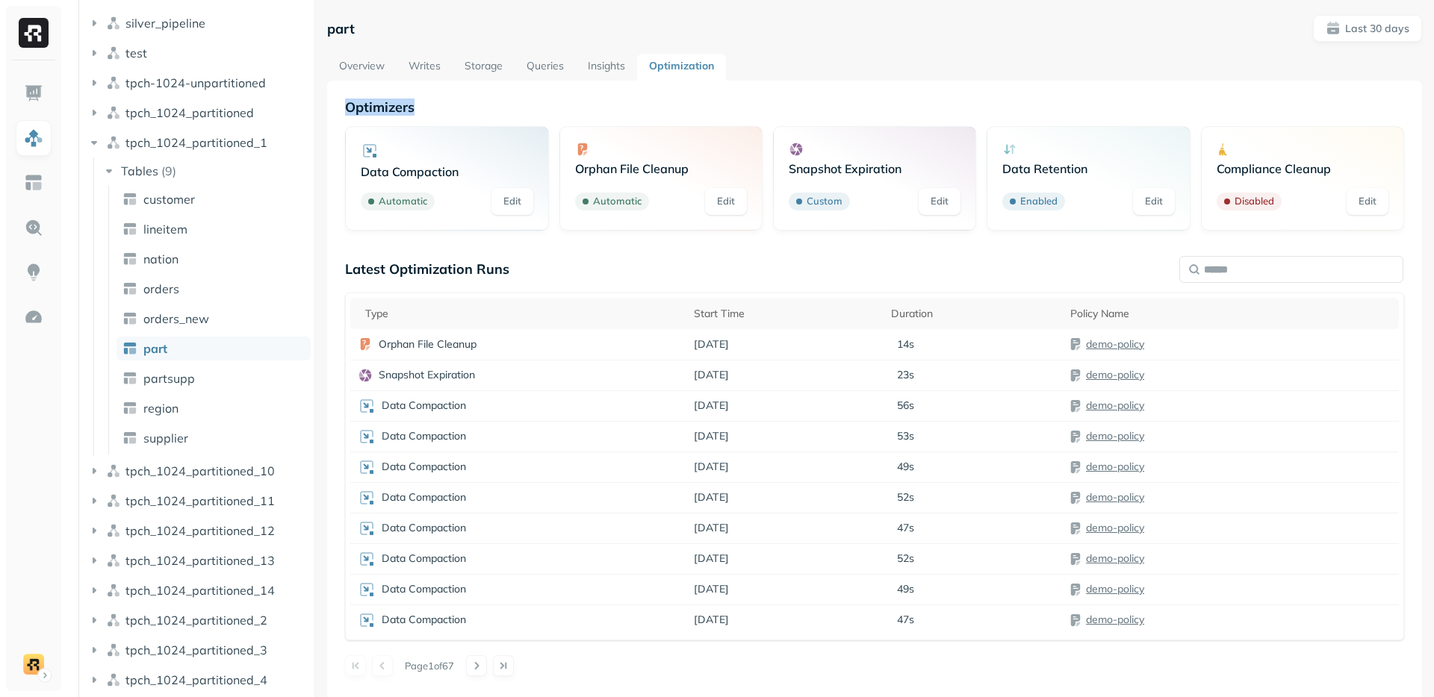
click at [329, 105] on div "Optimizers Data Compaction Automatic Edit Orphan File Cleanup Automatic Edit Sn…" at bounding box center [874, 429] width 1095 height 697
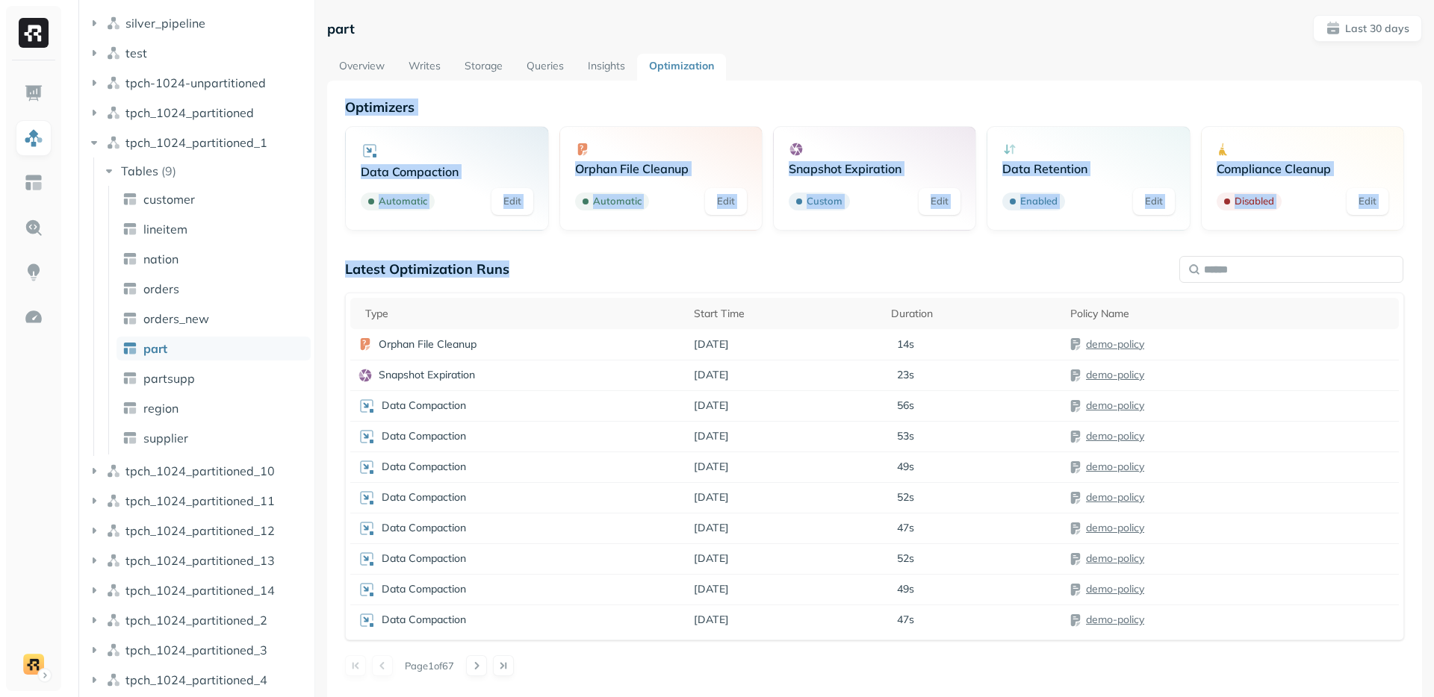
drag, startPoint x: 329, startPoint y: 105, endPoint x: 1237, endPoint y: 251, distance: 918.9
click at [1237, 251] on div "Optimizers Data Compaction Automatic Edit Orphan File Cleanup Automatic Edit Sn…" at bounding box center [874, 429] width 1095 height 697
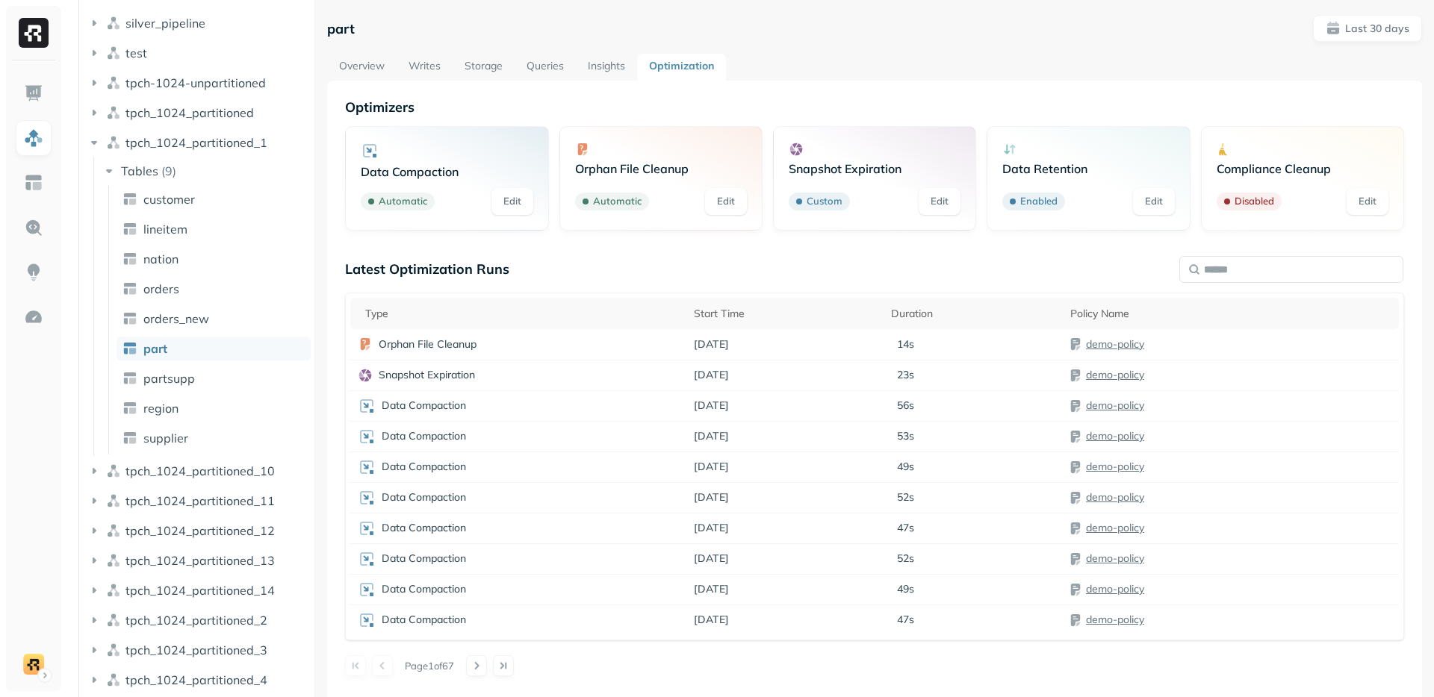
click at [1243, 244] on div "Optimizers Data Compaction Automatic Edit Orphan File Cleanup Automatic Edit Sn…" at bounding box center [874, 388] width 1059 height 578
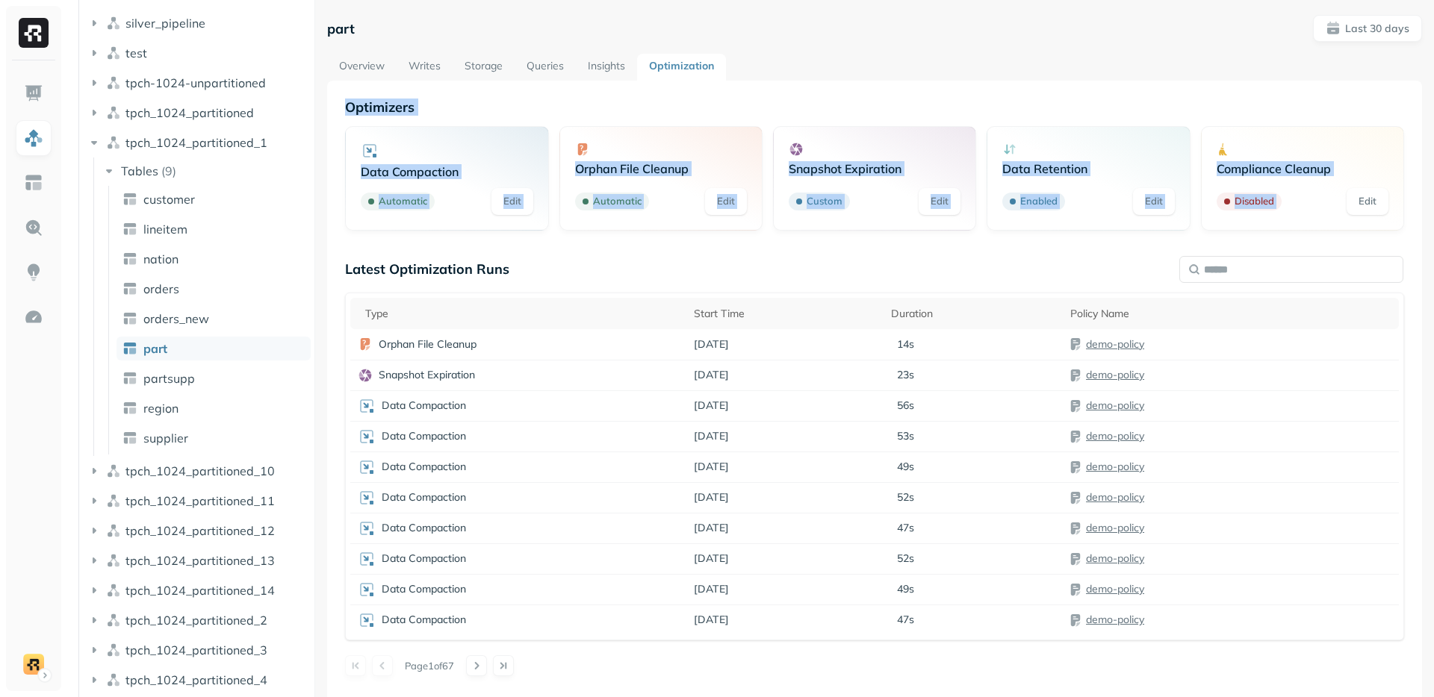
drag, startPoint x: 1243, startPoint y: 244, endPoint x: 397, endPoint y: 96, distance: 858.3
click at [397, 96] on div "Optimizers Data Compaction Automatic Edit Orphan File Cleanup Automatic Edit Sn…" at bounding box center [874, 429] width 1095 height 697
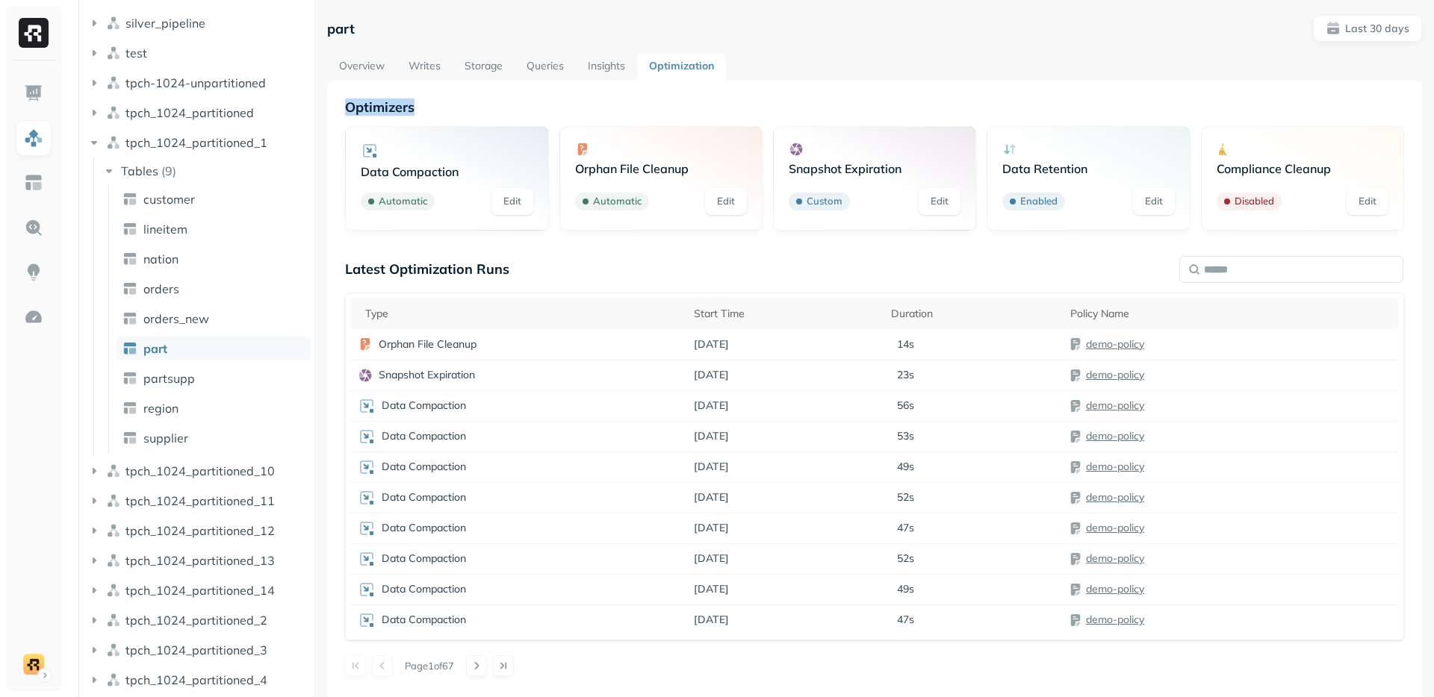
click at [397, 96] on div "Optimizers Data Compaction Automatic Edit Orphan File Cleanup Automatic Edit Sn…" at bounding box center [874, 429] width 1095 height 697
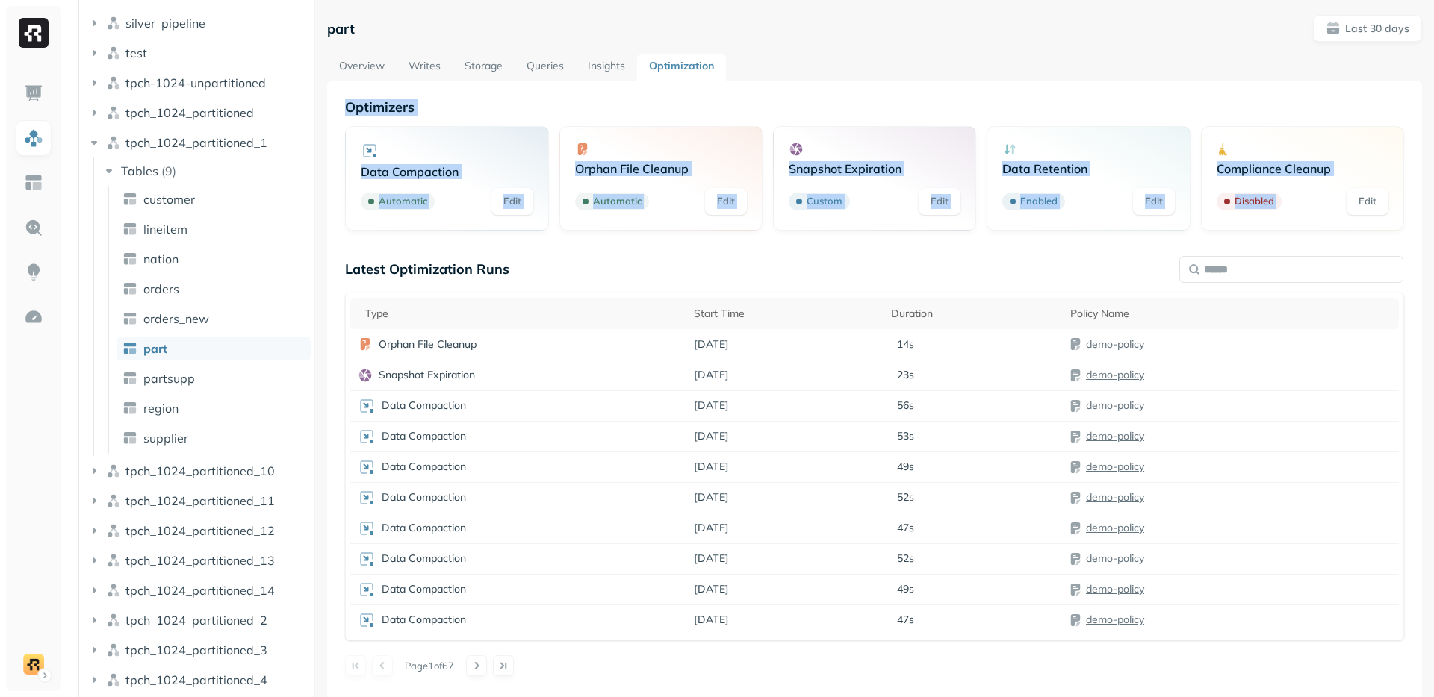
drag, startPoint x: 397, startPoint y: 96, endPoint x: 1254, endPoint y: 223, distance: 866.0
click at [1254, 223] on div "Optimizers Data Compaction Automatic Edit Orphan File Cleanup Automatic Edit Sn…" at bounding box center [874, 429] width 1095 height 697
click at [1254, 226] on div "Compliance Cleanup Disabled Edit" at bounding box center [1302, 178] width 203 height 105
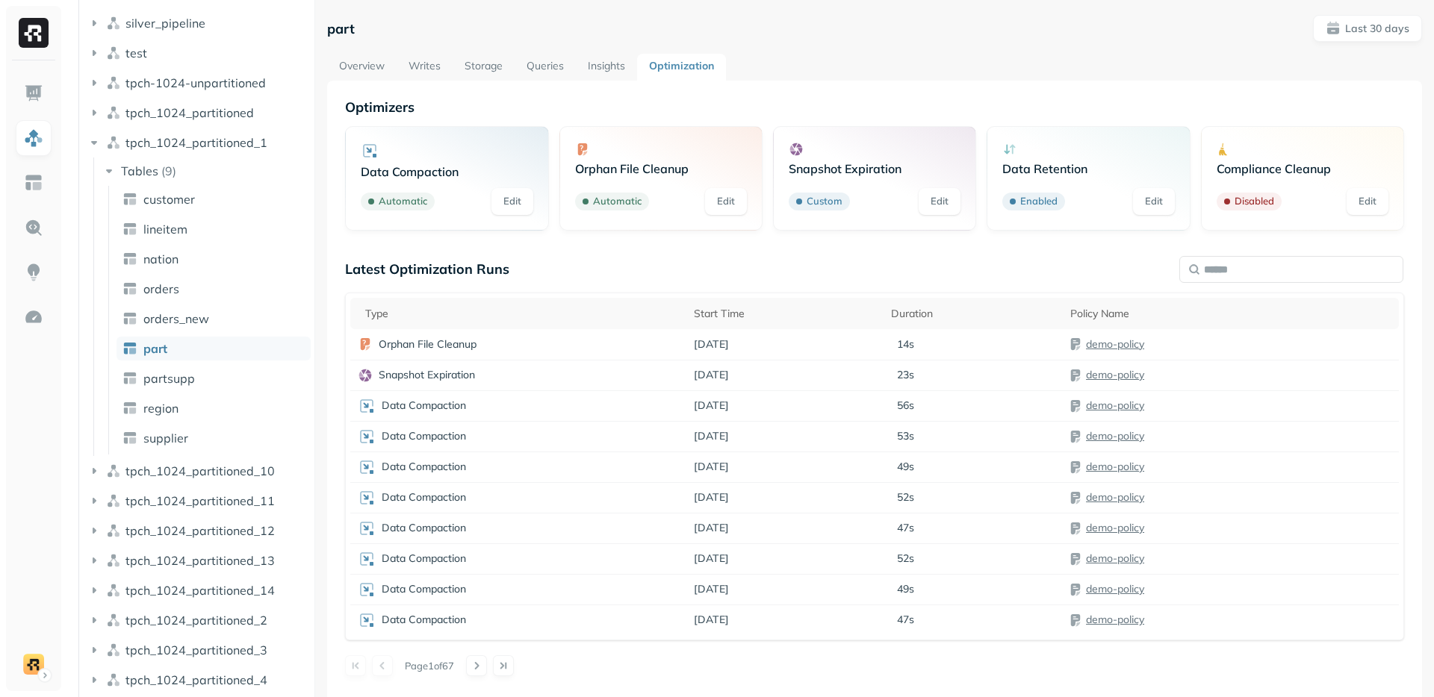
click at [381, 107] on p "Optimizers" at bounding box center [874, 107] width 1059 height 17
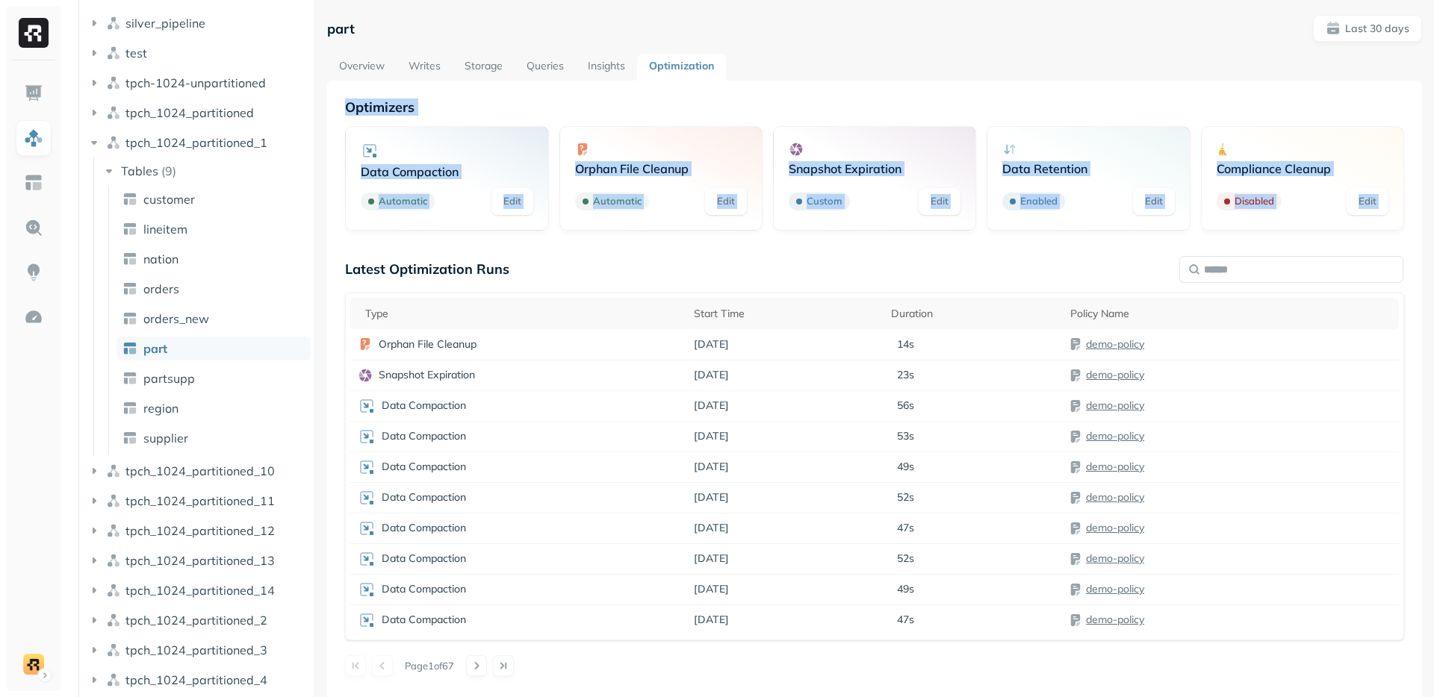
drag, startPoint x: 381, startPoint y: 107, endPoint x: 1379, endPoint y: 228, distance: 1005.7
click at [1379, 228] on div "Optimizers Data Compaction Automatic Edit Orphan File Cleanup Automatic Edit Sn…" at bounding box center [874, 165] width 1059 height 132
click at [1367, 230] on div "Compliance Cleanup Disabled Edit" at bounding box center [1302, 178] width 203 height 105
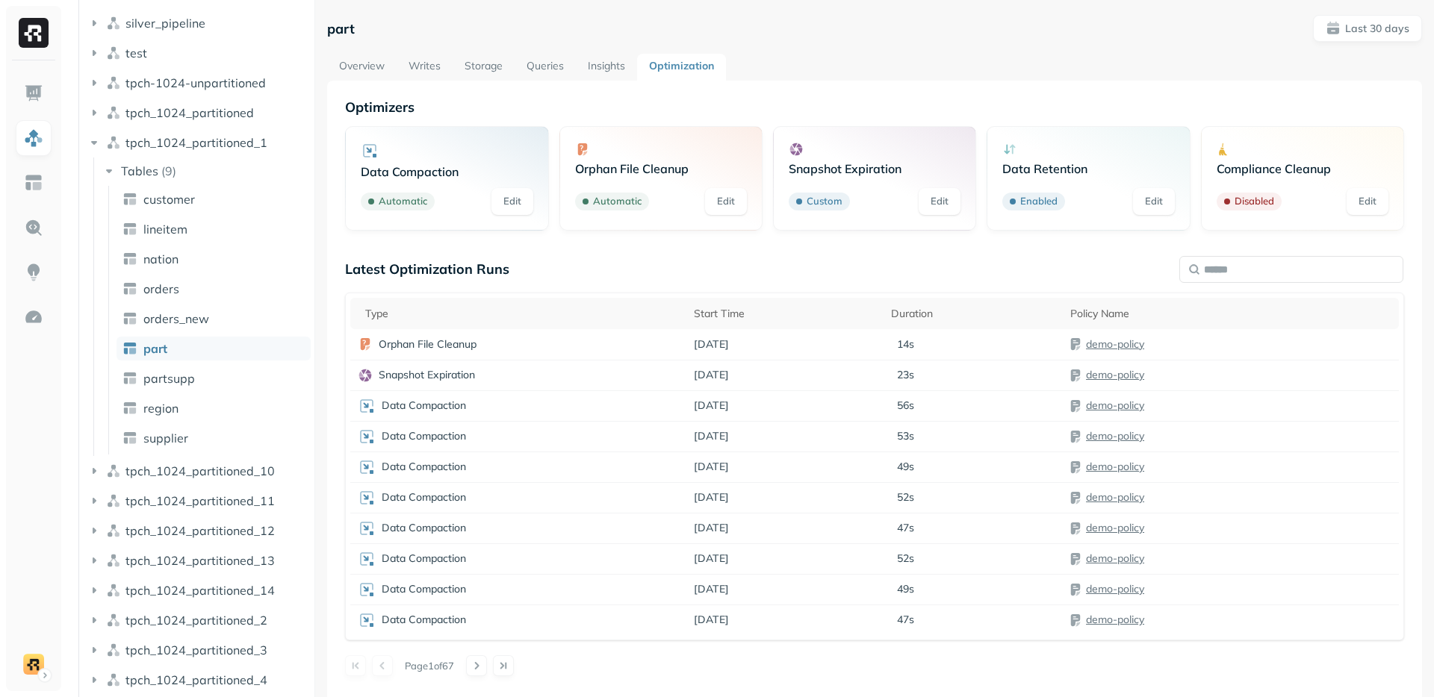
click at [1367, 230] on div "Compliance Cleanup Disabled Edit" at bounding box center [1302, 178] width 203 height 105
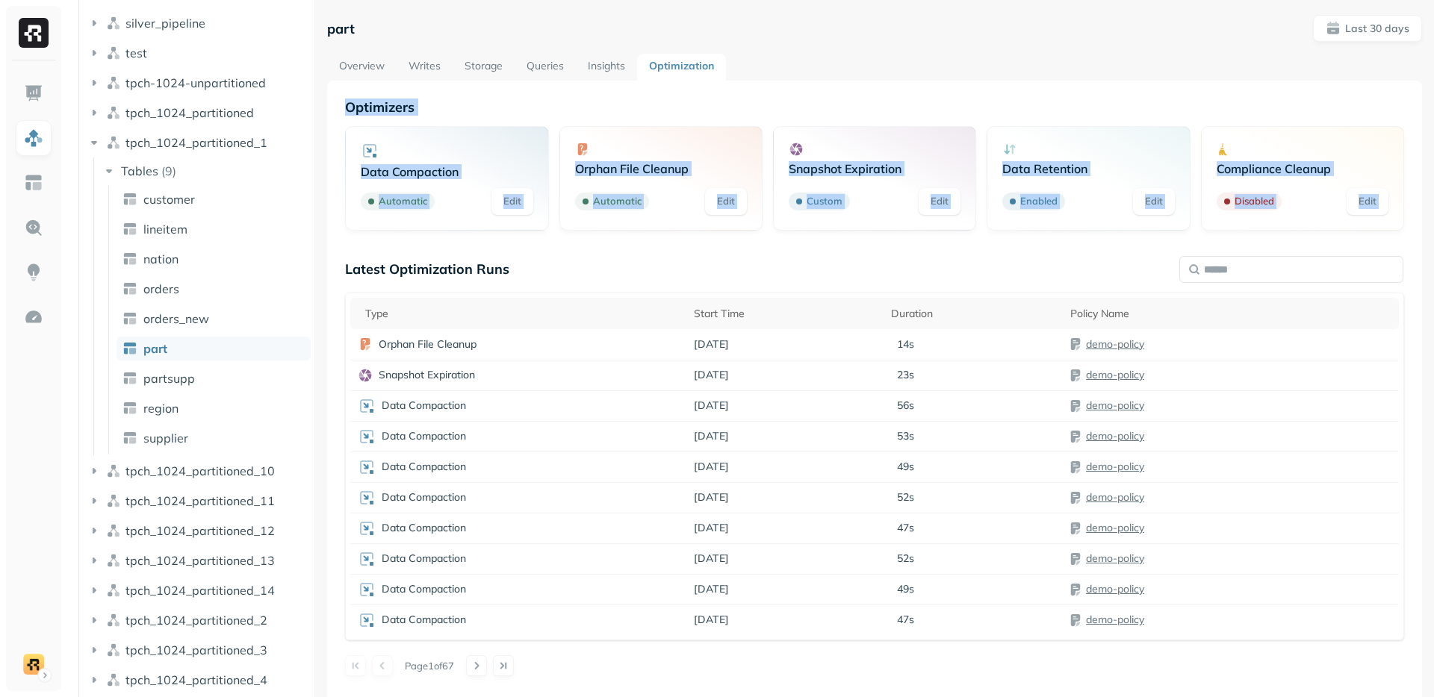
drag, startPoint x: 1367, startPoint y: 230, endPoint x: 354, endPoint y: 98, distance: 1021.9
click at [354, 99] on div "Optimizers Data Compaction Automatic Edit Orphan File Cleanup Automatic Edit Sn…" at bounding box center [874, 165] width 1059 height 132
click at [680, 102] on p "Optimizers" at bounding box center [874, 107] width 1059 height 17
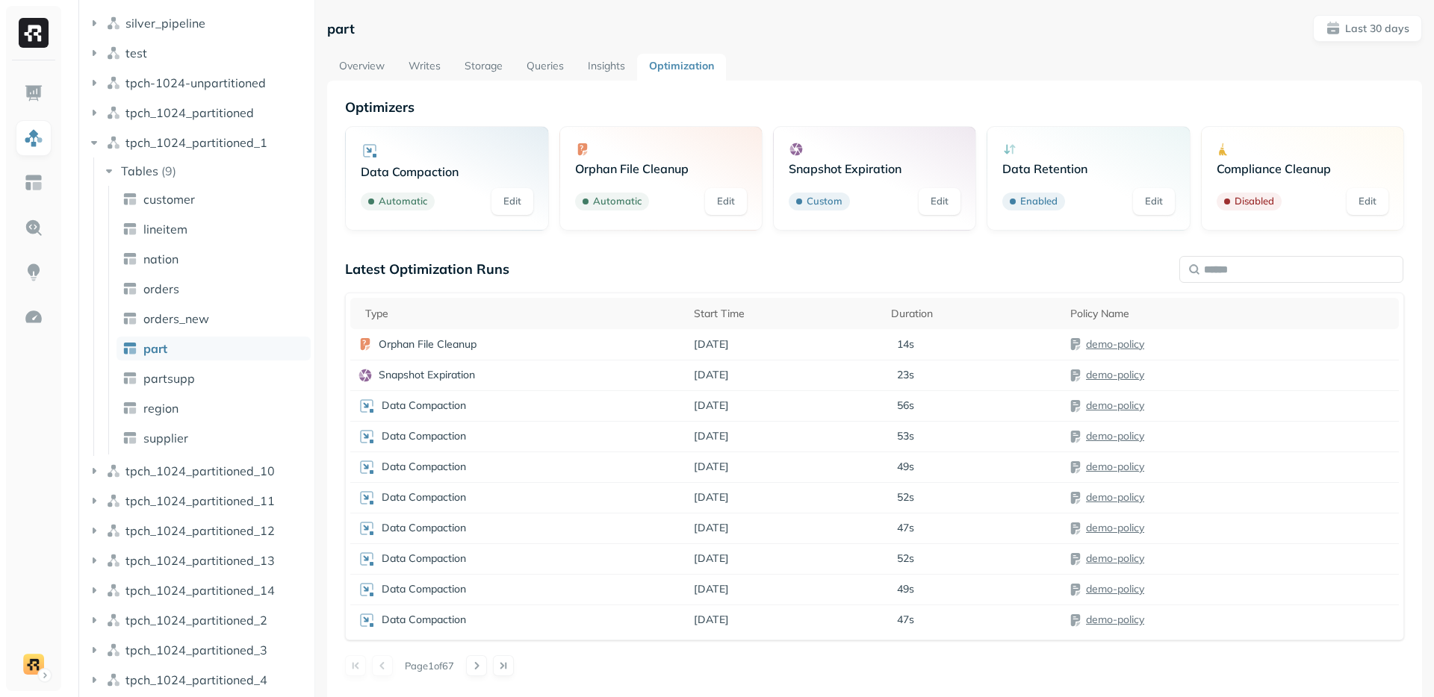
click at [411, 99] on p "Optimizers" at bounding box center [874, 107] width 1059 height 17
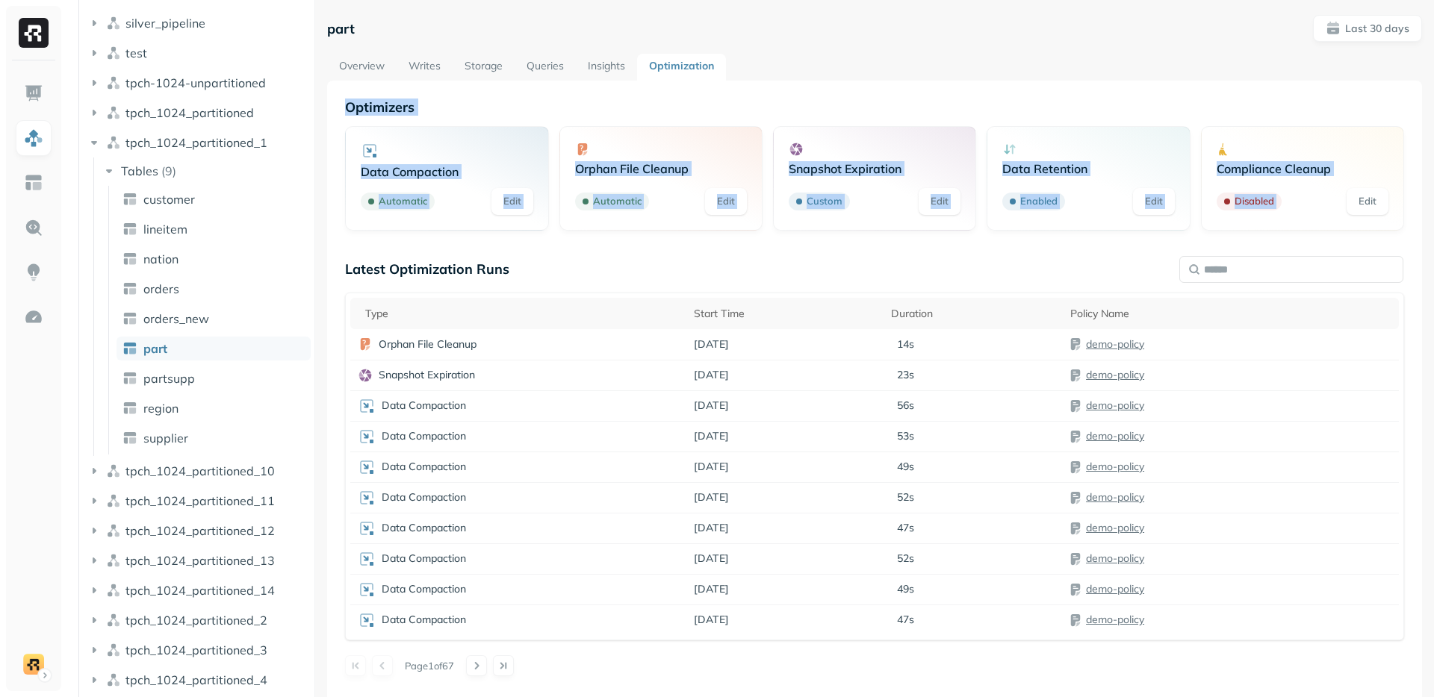
drag, startPoint x: 411, startPoint y: 99, endPoint x: 1235, endPoint y: 240, distance: 835.5
click at [1235, 240] on div "Optimizers Data Compaction Automatic Edit Orphan File Cleanup Automatic Edit Sn…" at bounding box center [874, 388] width 1059 height 578
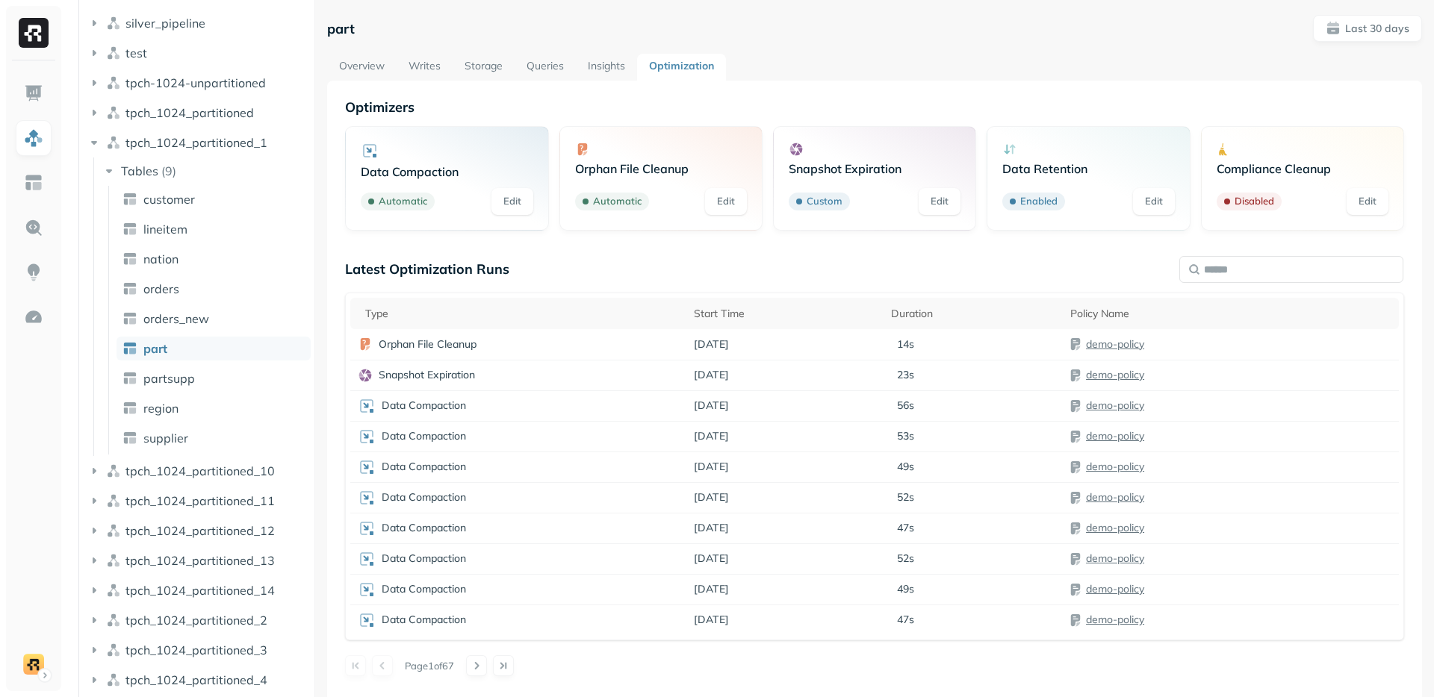
click at [397, 267] on p "Latest Optimization Runs" at bounding box center [427, 269] width 164 height 17
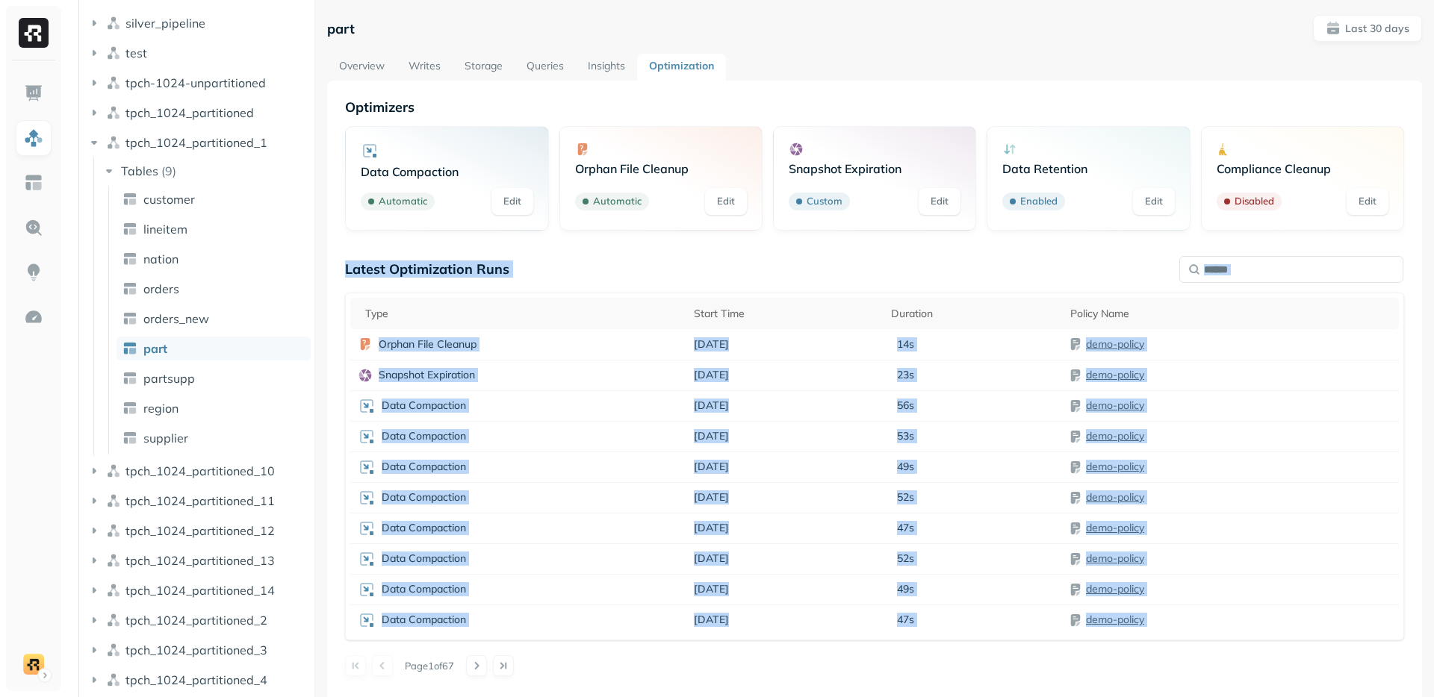
drag, startPoint x: 397, startPoint y: 267, endPoint x: 1036, endPoint y: 665, distance: 753.6
click at [1047, 662] on div "Latest Optimization Runs Type Start Time Duration Policy Name Orphan File Clean…" at bounding box center [874, 469] width 1059 height 416
click at [1036, 665] on div "Page 1 of 67" at bounding box center [874, 666] width 1059 height 21
click at [764, 248] on div "Optimizers Data Compaction Automatic Edit Orphan File Cleanup Automatic Edit Sn…" at bounding box center [874, 388] width 1059 height 578
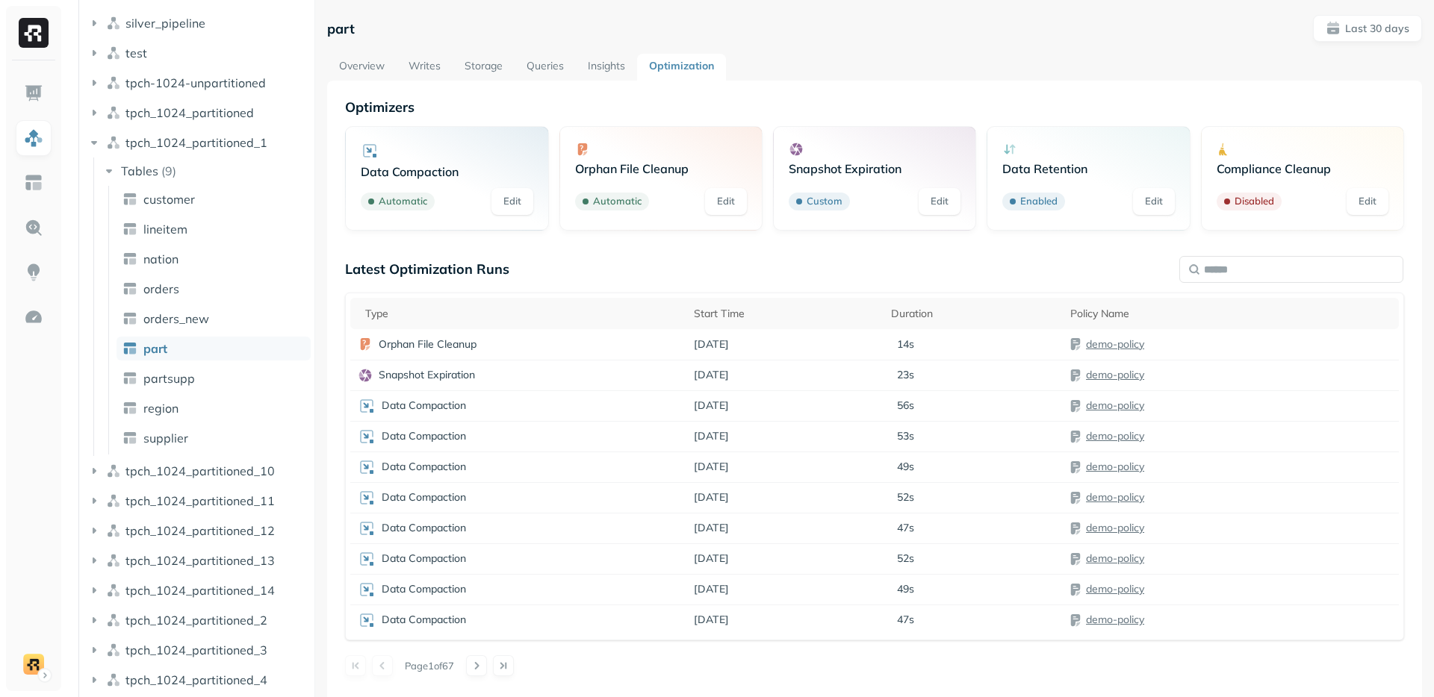
click at [422, 47] on div "part Last 30 days Overview Writes Storage Queries Insights Optimization Optimiz…" at bounding box center [874, 396] width 1095 height 763
click at [438, 57] on link "Writes" at bounding box center [425, 67] width 56 height 27
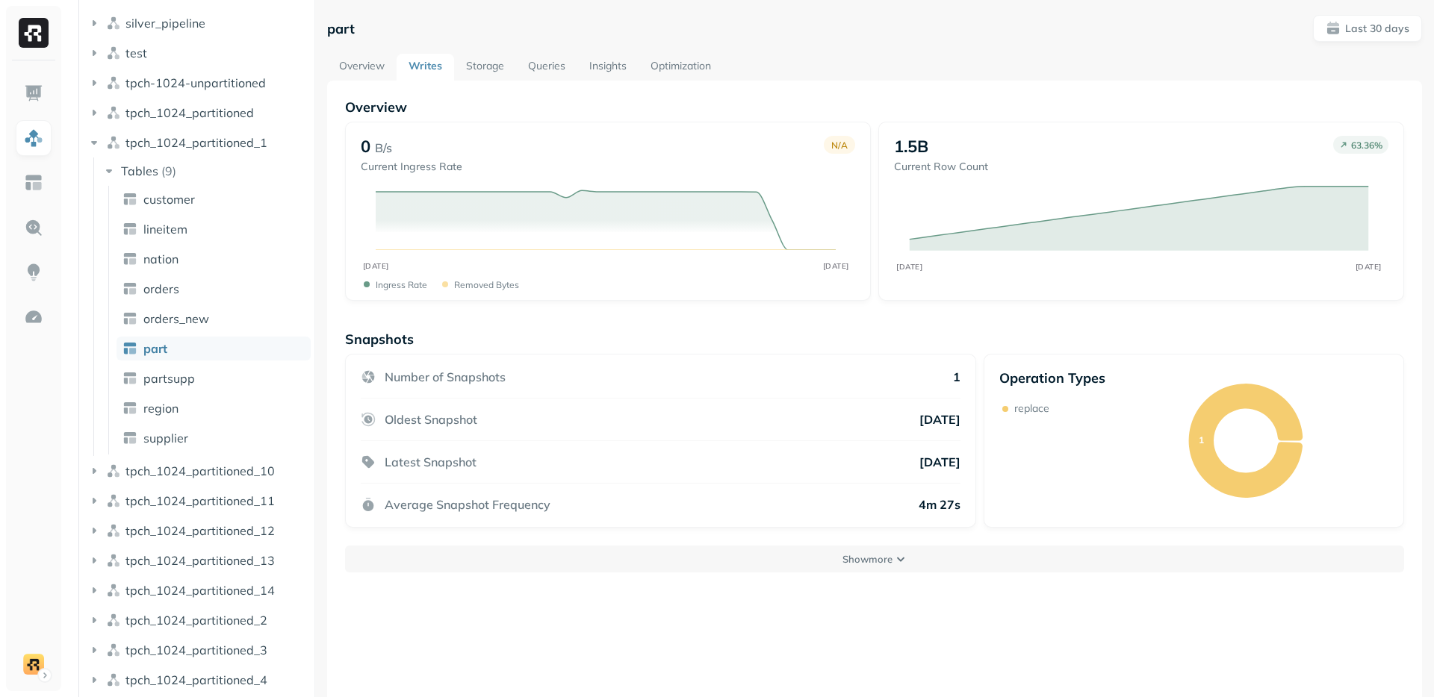
click at [801, 593] on div "Overview 0 B/s Current Ingress Rate N/A AUG [DATE] Ingress Rate Removed bytes 1…" at bounding box center [874, 429] width 1095 height 697
click at [865, 549] on button "Show more" at bounding box center [874, 559] width 1059 height 27
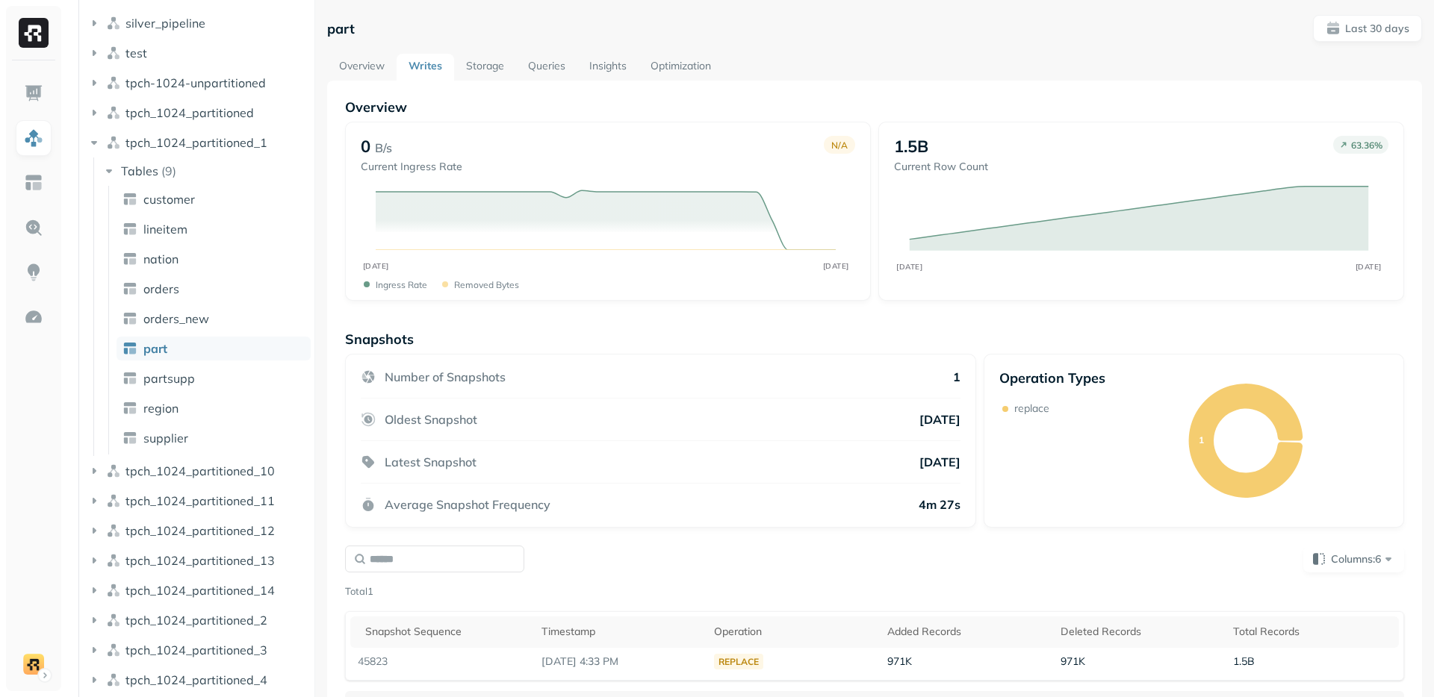
scroll to position [81, 0]
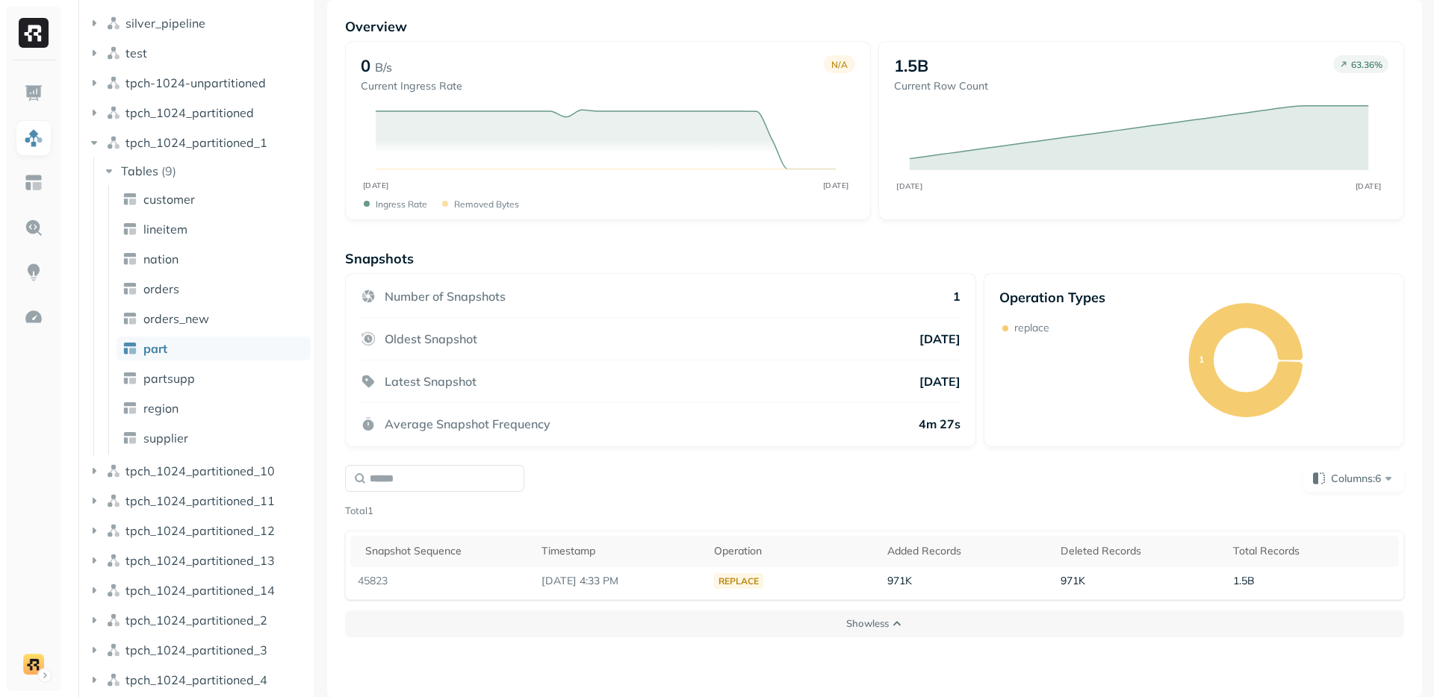
click at [853, 517] on div "Total 1" at bounding box center [874, 511] width 1059 height 15
click at [849, 517] on div "Total 1" at bounding box center [874, 511] width 1059 height 15
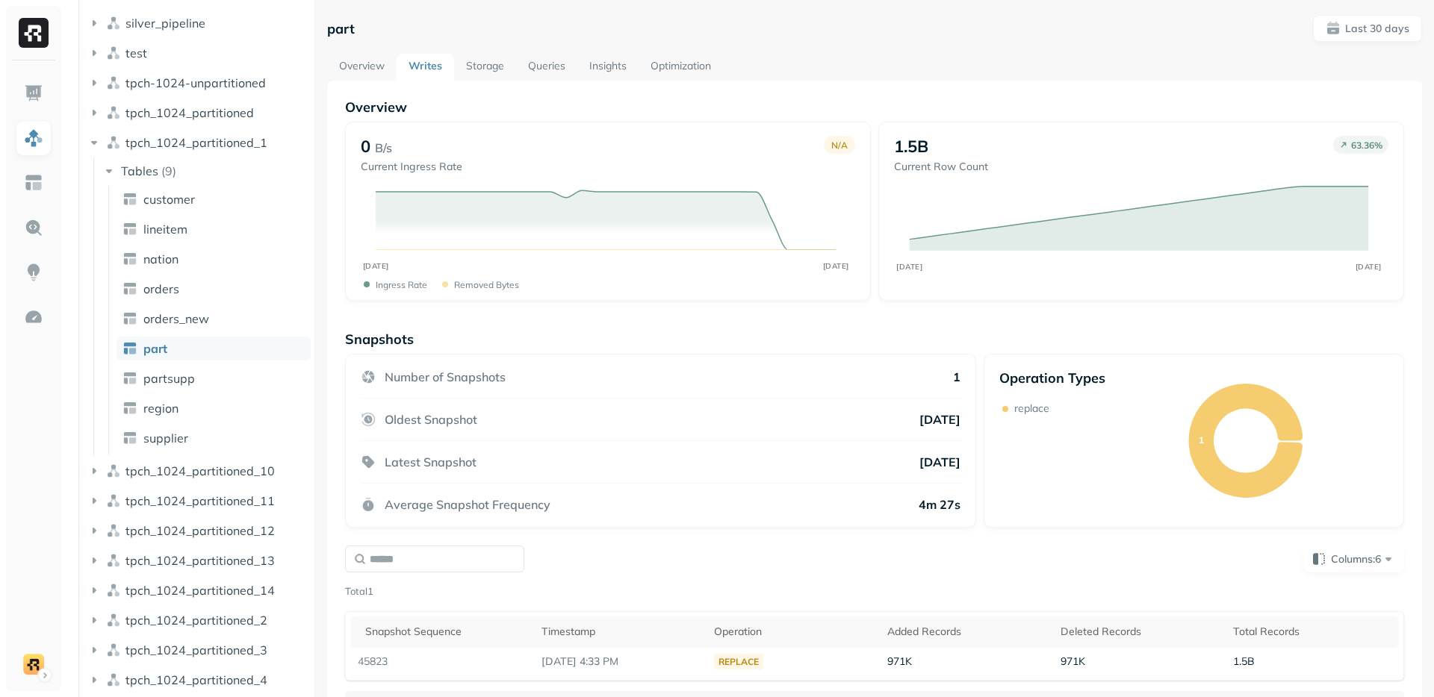
click at [756, 370] on div "Number of Snapshots 1" at bounding box center [661, 384] width 600 height 29
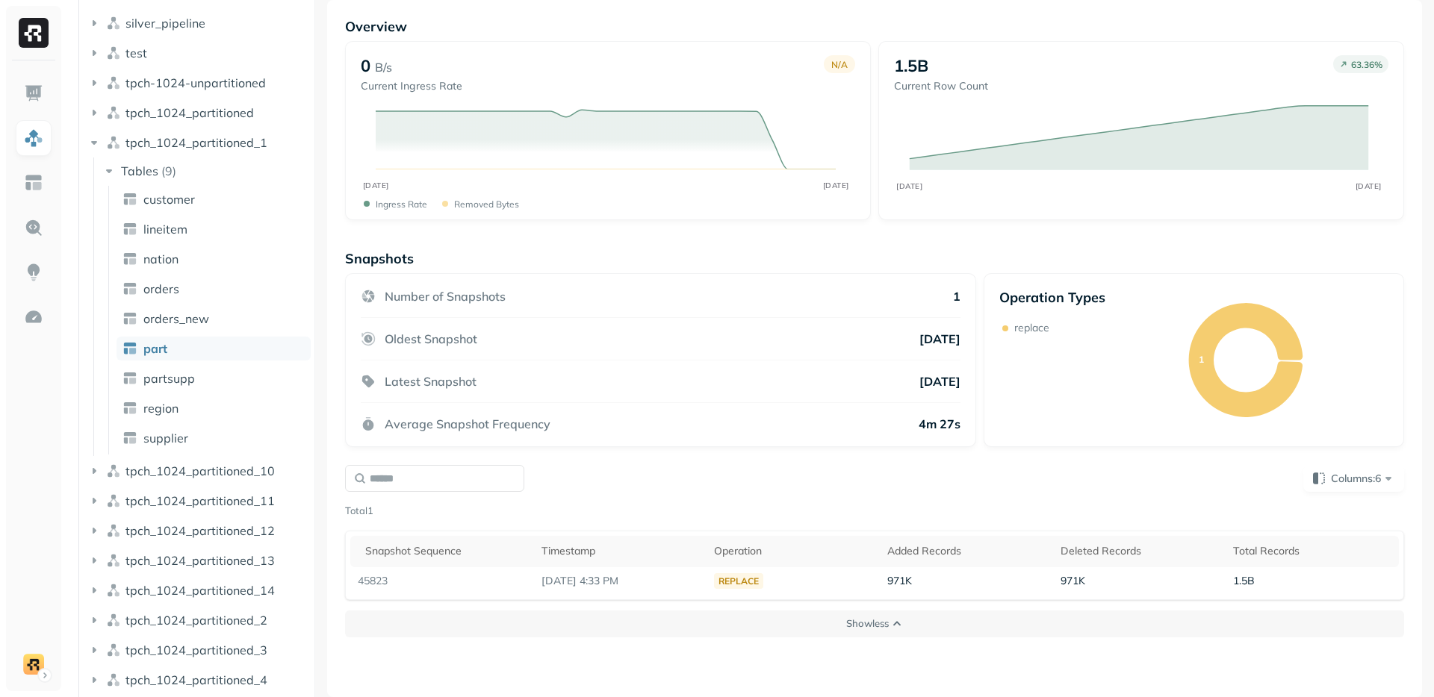
click at [747, 462] on div "Columns: 6 Total 1 Snapshot Sequence Timestamp Operation Added Records Deleted …" at bounding box center [874, 532] width 1065 height 141
click at [749, 483] on div "Columns: 6" at bounding box center [874, 478] width 1059 height 27
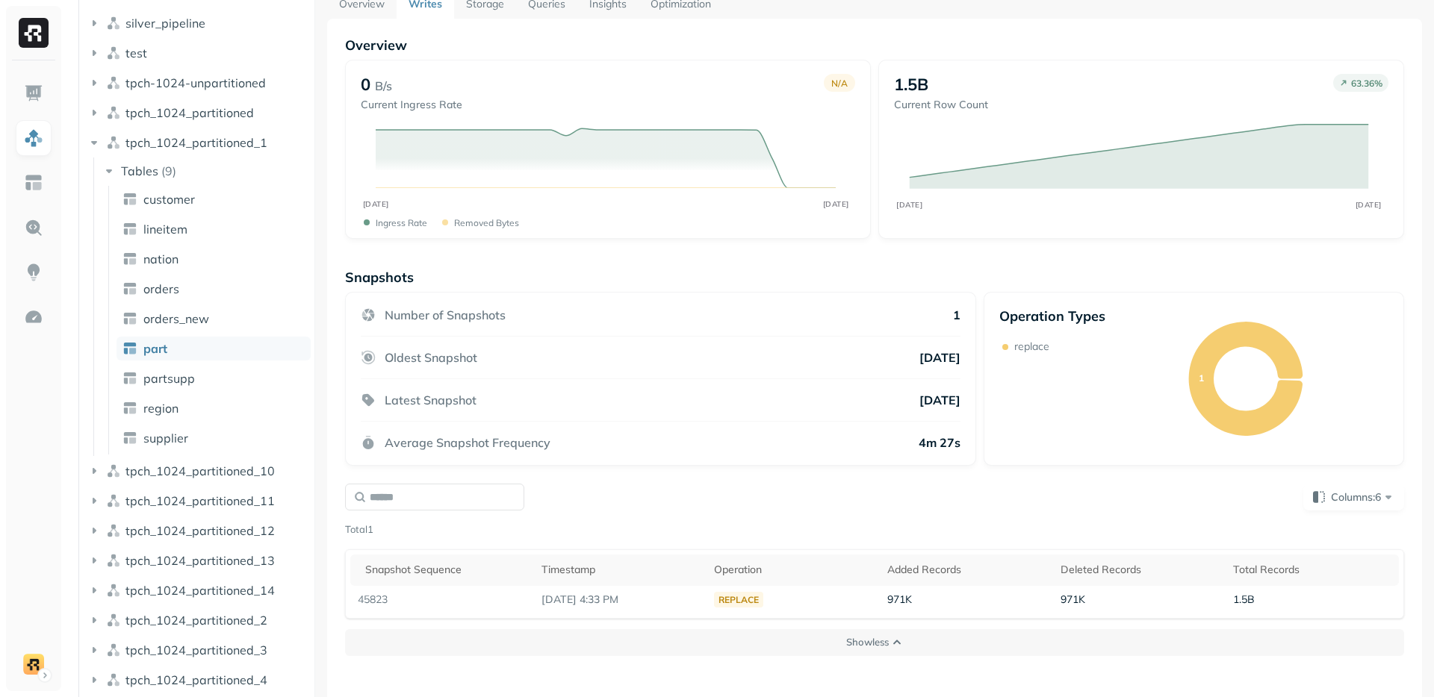
scroll to position [0, 0]
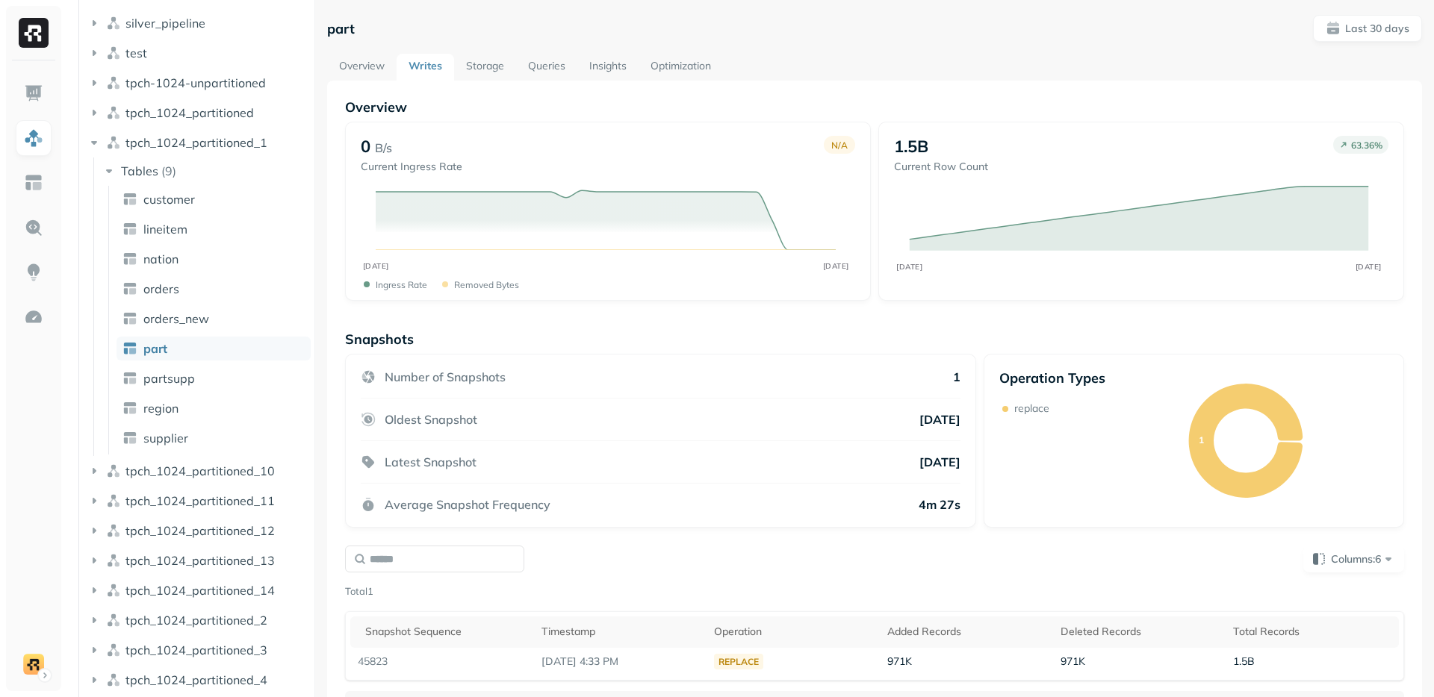
click at [749, 482] on div "Latest Snapshot [DATE]" at bounding box center [661, 462] width 600 height 43
click at [684, 343] on div "Snapshots" at bounding box center [874, 339] width 1059 height 17
drag, startPoint x: 352, startPoint y: 339, endPoint x: 408, endPoint y: 343, distance: 56.1
click at [408, 343] on p "Snapshots" at bounding box center [379, 339] width 69 height 17
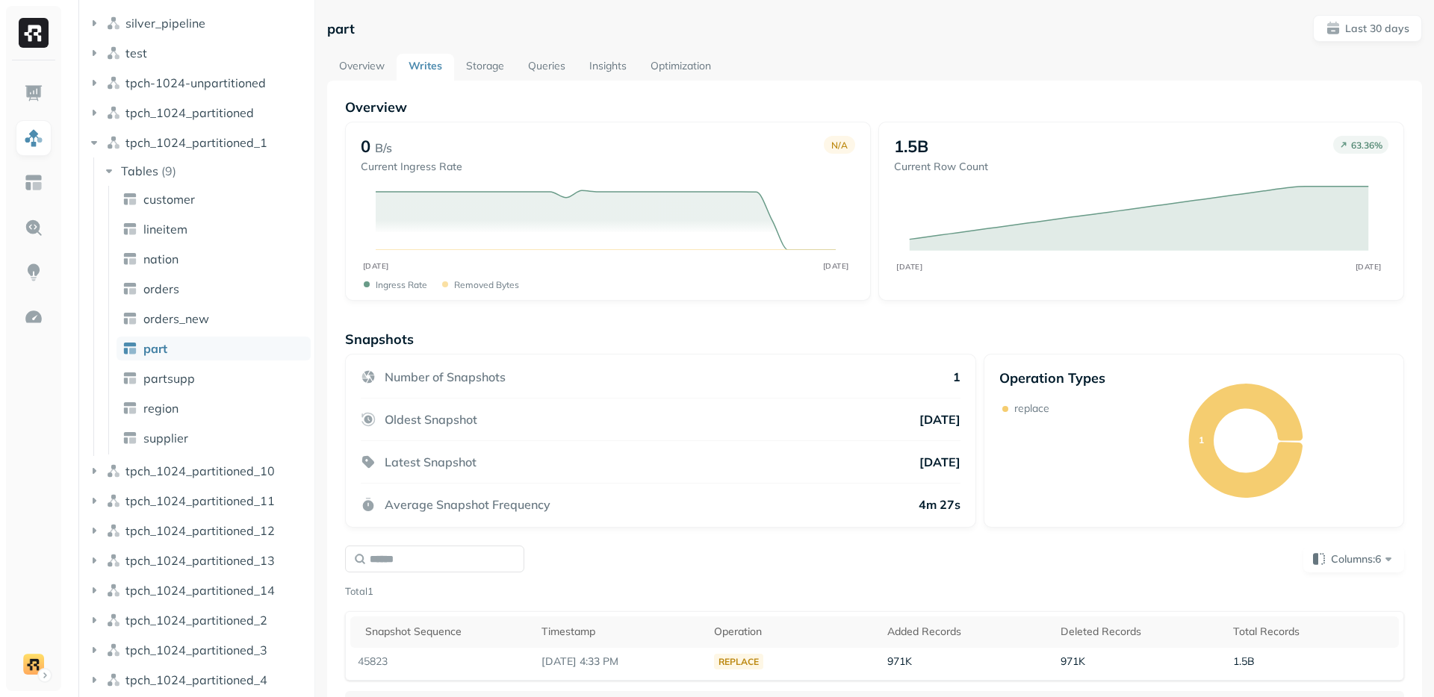
scroll to position [81, 0]
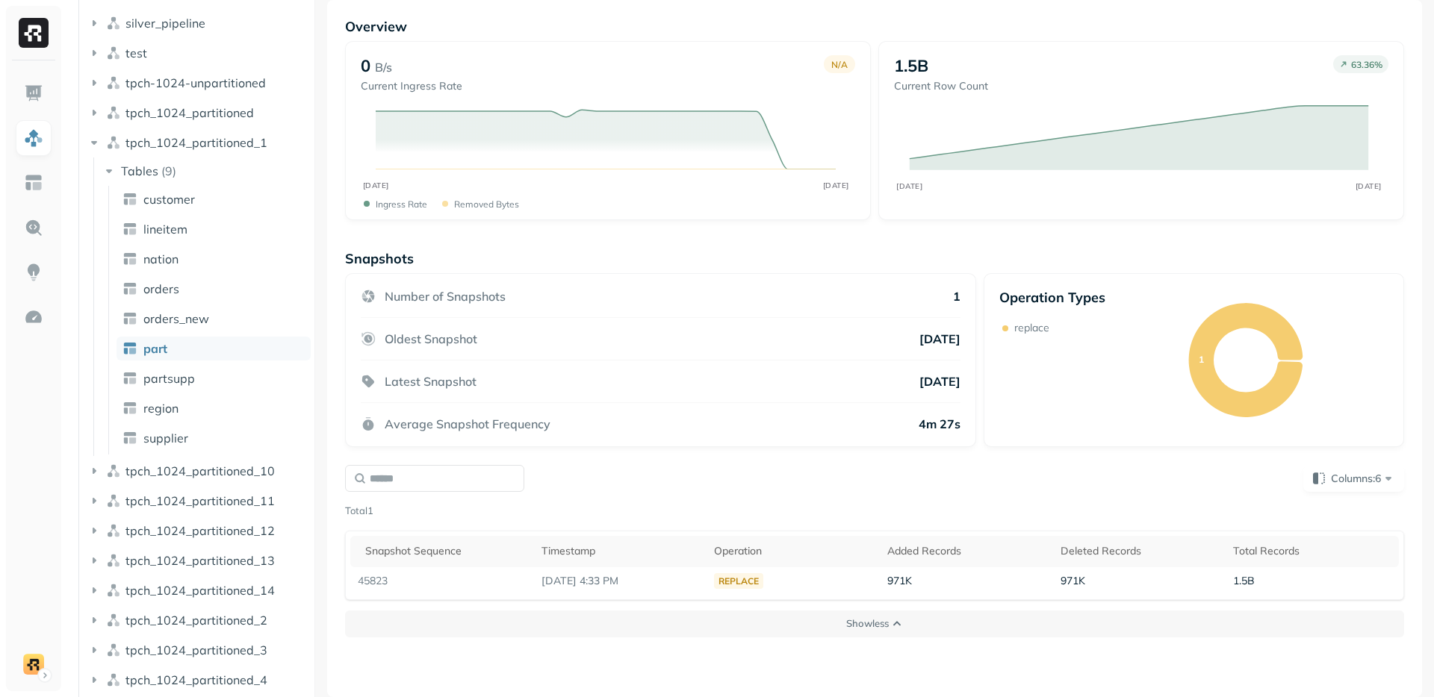
click at [775, 525] on div "Columns: 6 Total 1 Snapshot Sequence Timestamp Operation Added Records Deleted …" at bounding box center [874, 532] width 1059 height 135
click at [771, 499] on div "Columns: 6 Total 1 Snapshot Sequence Timestamp Operation Added Records Deleted …" at bounding box center [874, 532] width 1059 height 135
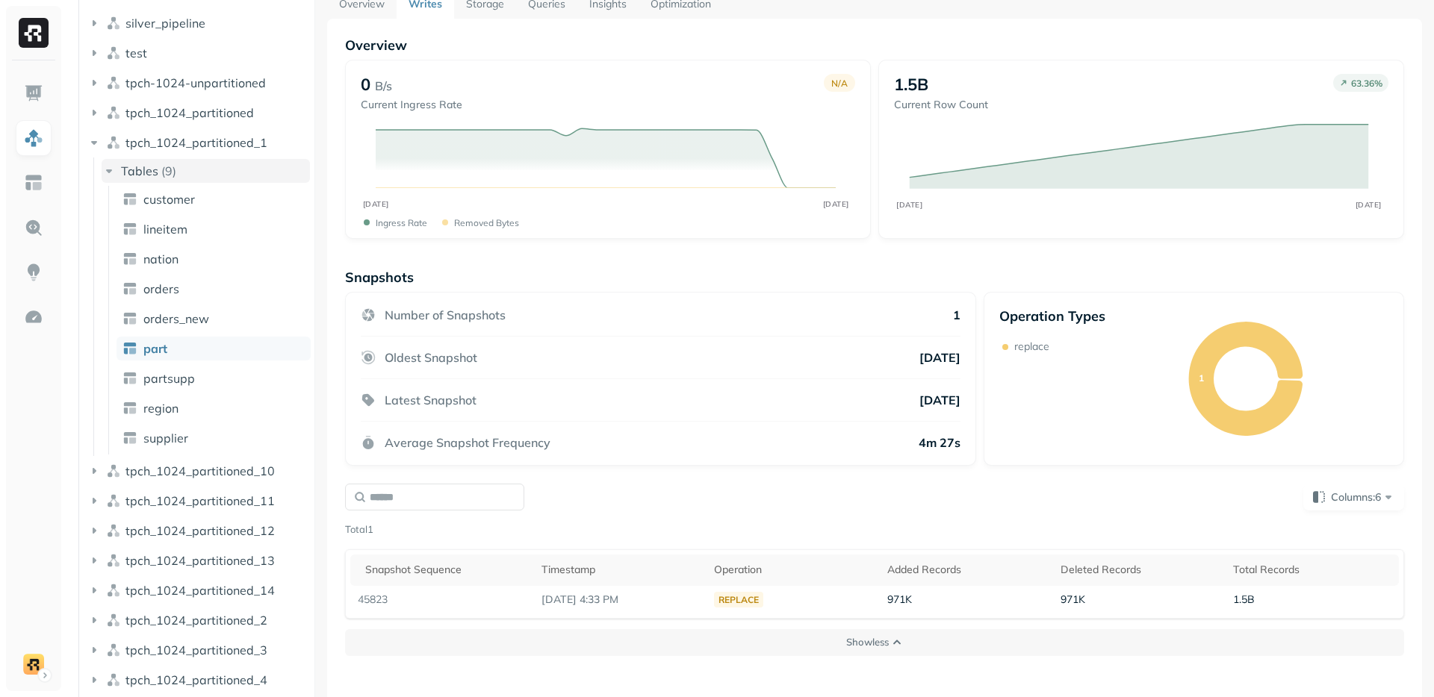
click at [121, 175] on span "Tables" at bounding box center [139, 171] width 37 height 15
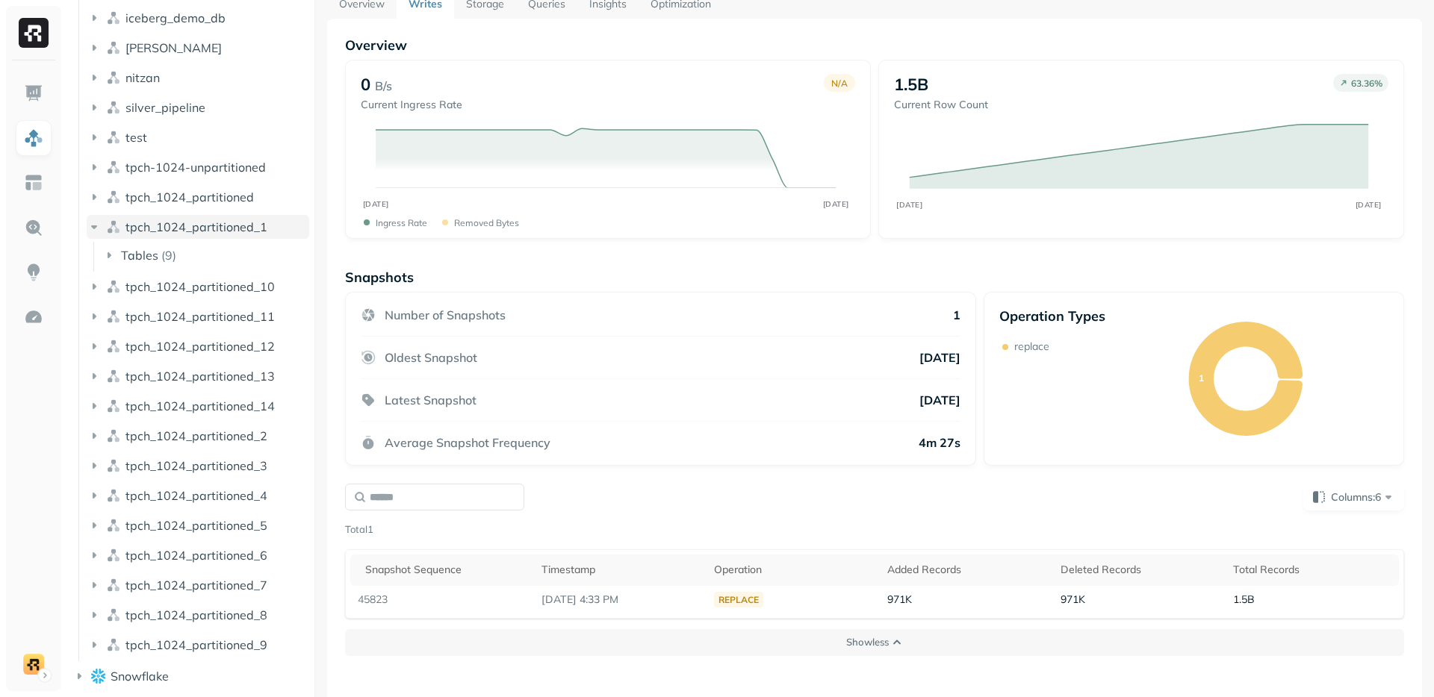
click at [101, 225] on icon "button" at bounding box center [94, 227] width 15 height 15
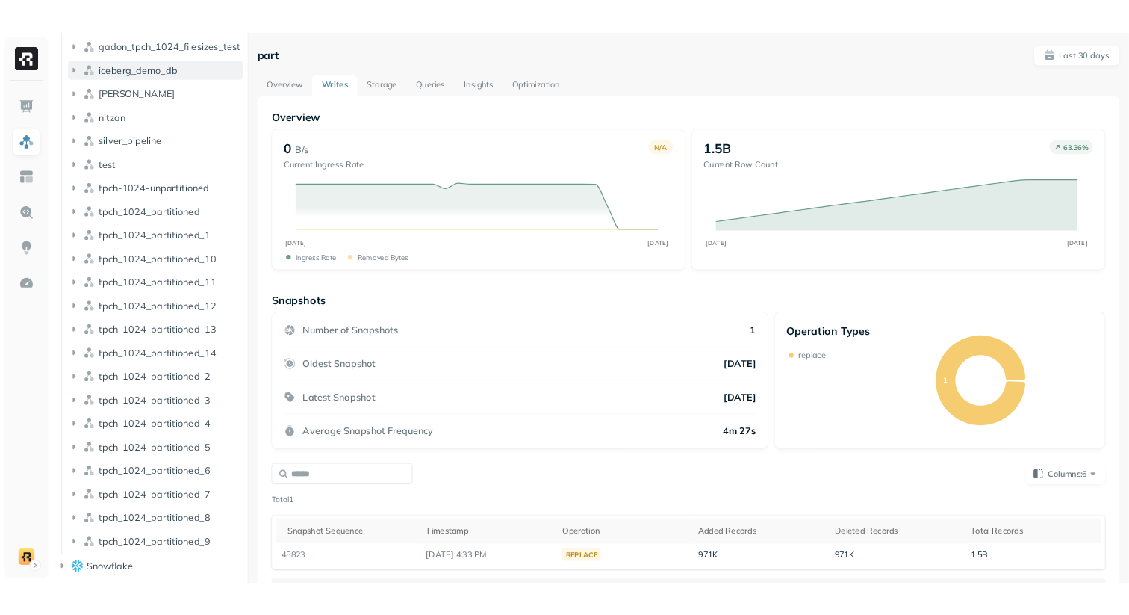
scroll to position [0, 0]
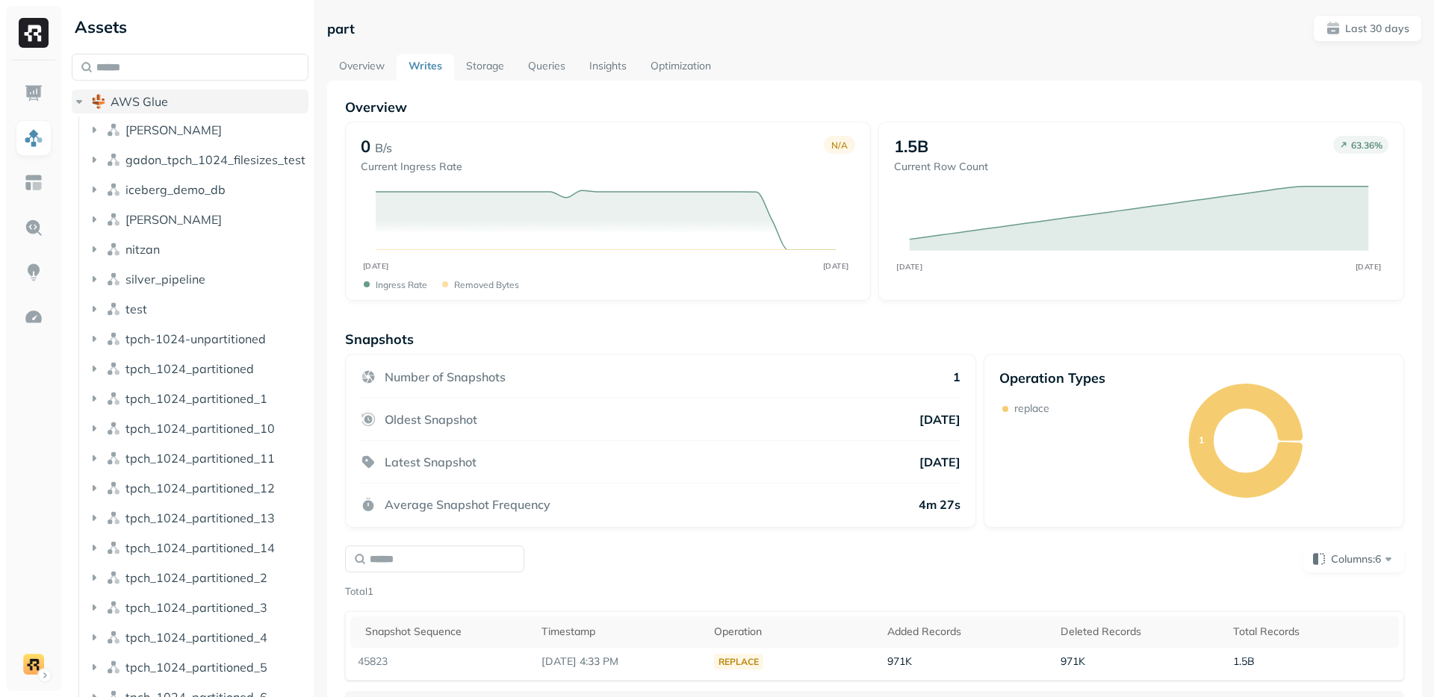
click at [77, 107] on icon "button" at bounding box center [79, 101] width 15 height 15
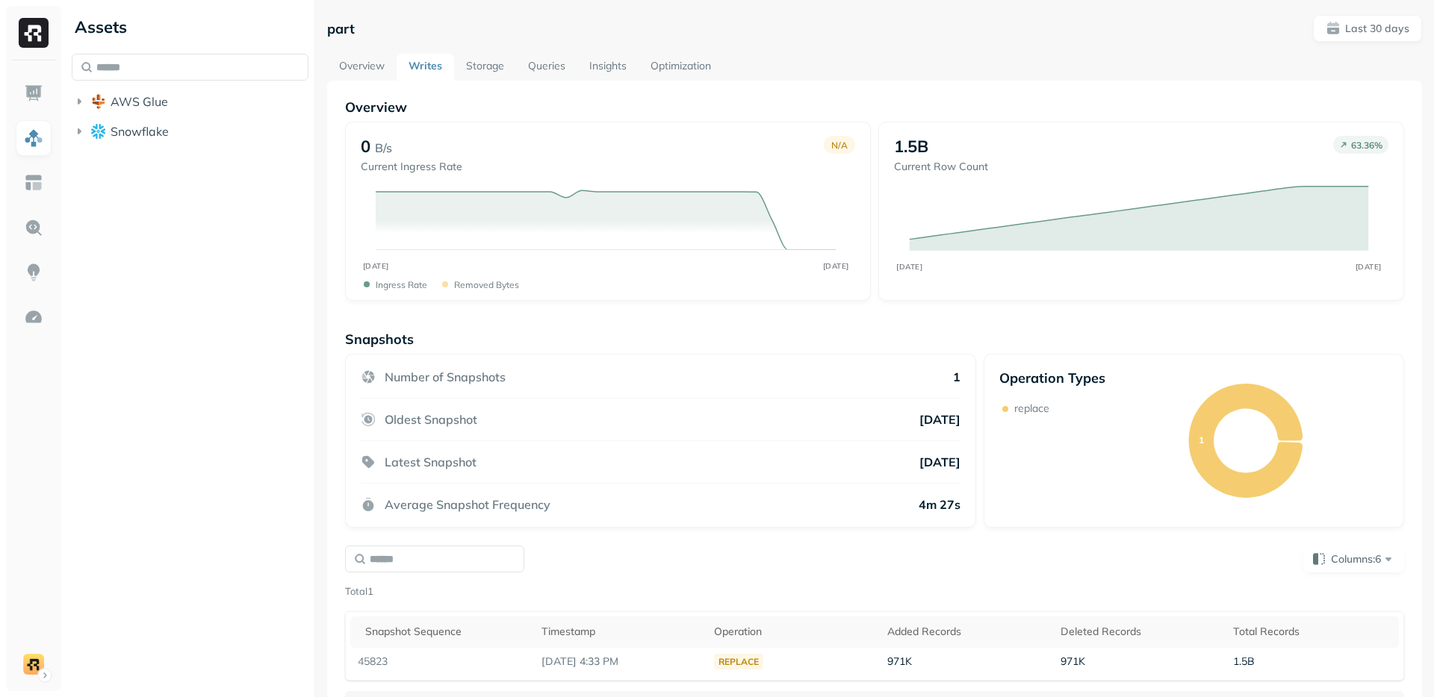
click at [513, 128] on div "0 B/s Current Ingress Rate N/A AUG [DATE] Ingress Rate Removed bytes" at bounding box center [608, 211] width 526 height 179
drag, startPoint x: 355, startPoint y: 109, endPoint x: 397, endPoint y: 113, distance: 42.7
click at [397, 113] on p "Overview" at bounding box center [874, 107] width 1059 height 17
drag, startPoint x: 397, startPoint y: 107, endPoint x: 365, endPoint y: 111, distance: 31.7
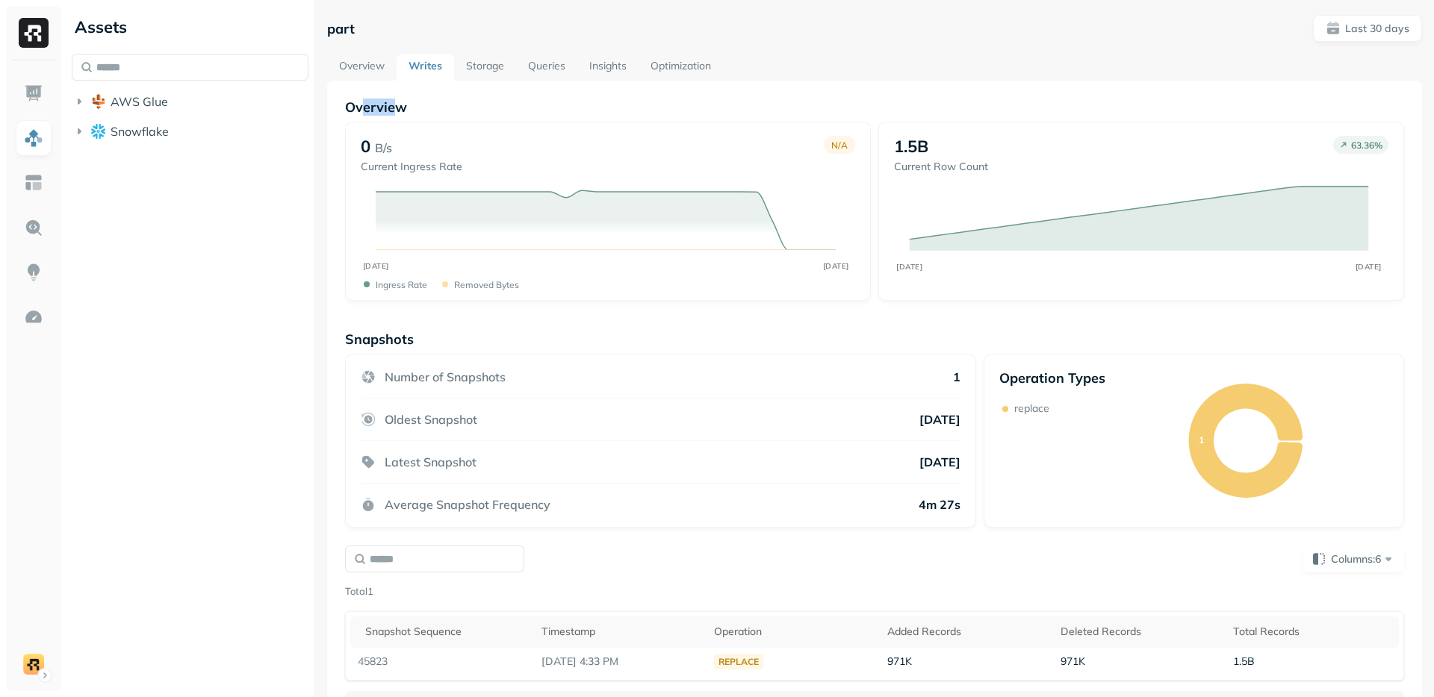
click at [365, 111] on p "Overview" at bounding box center [874, 107] width 1059 height 17
drag, startPoint x: 346, startPoint y: 111, endPoint x: 395, endPoint y: 109, distance: 48.6
click at [395, 109] on p "Overview" at bounding box center [874, 107] width 1059 height 17
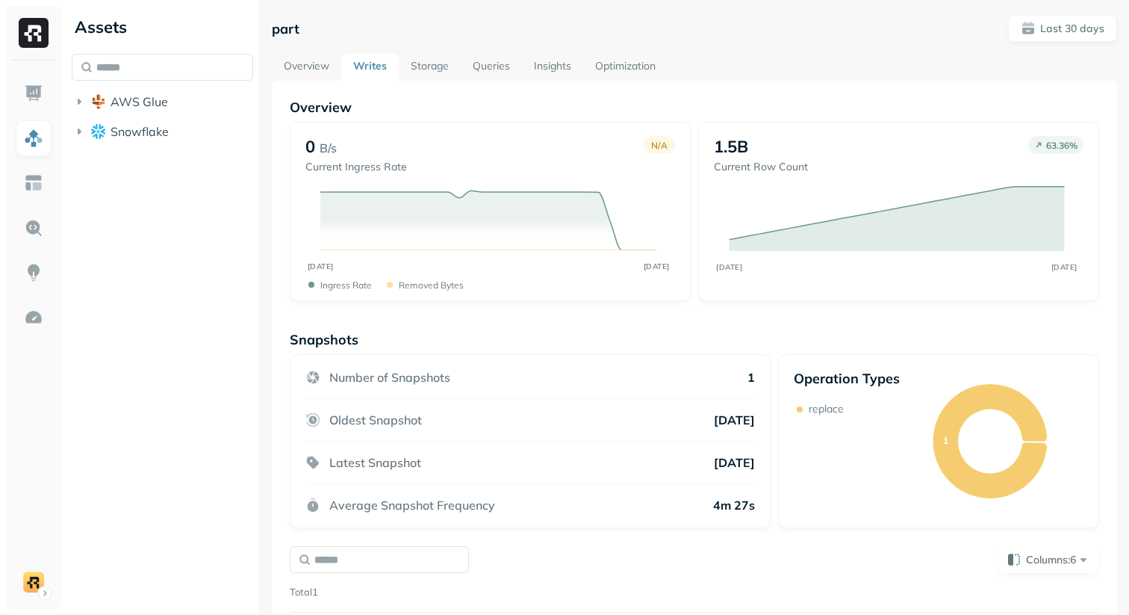
click at [217, 355] on div "Assets AWS Glue Snowflake" at bounding box center [162, 307] width 193 height 615
